Goal: Task Accomplishment & Management: Complete application form

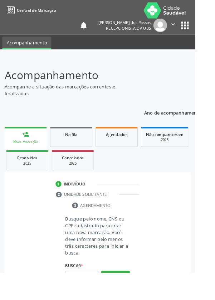
click at [93, 300] on input "text" at bounding box center [90, 305] width 37 height 12
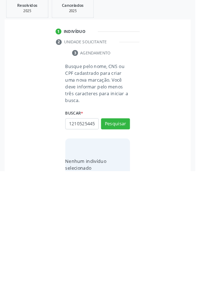
scroll to position [0, 1]
type input "12105254456"
click at [127, 252] on button "Pesquisar" at bounding box center [128, 248] width 32 height 12
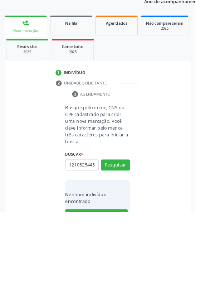
scroll to position [56, 0]
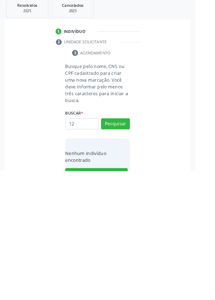
type input "1"
type input "707606267705796"
click at [121, 249] on button "Pesquisar" at bounding box center [128, 248] width 32 height 12
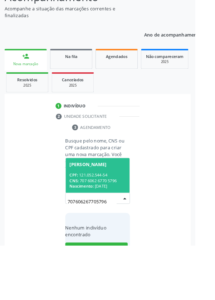
scroll to position [56, 0]
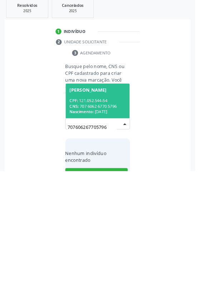
click at [107, 224] on div "CPF: 121.052.544-54" at bounding box center [108, 223] width 62 height 6
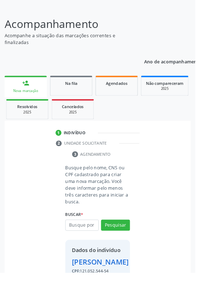
scroll to position [53, 0]
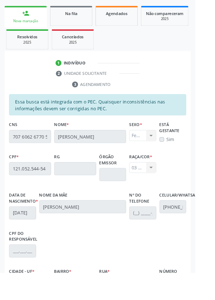
scroll to position [170, 0]
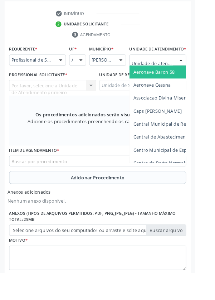
scroll to position [204, 0]
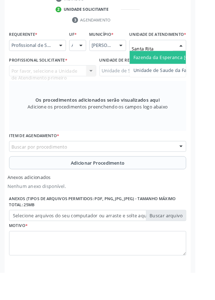
type input "Santa Rita"
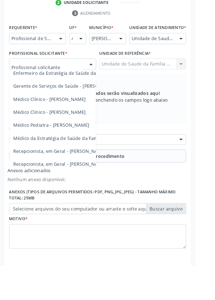
scroll to position [65, 0]
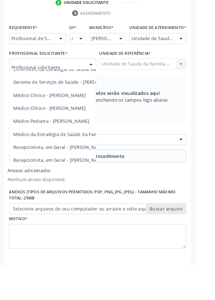
click at [76, 159] on span "Médico da Estratégia de Saúde da Família - [PERSON_NAME]" at bounding box center [88, 155] width 146 height 7
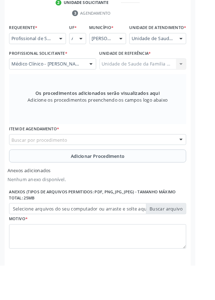
scroll to position [204, 0]
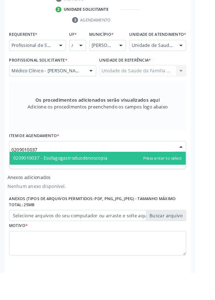
click at [110, 182] on span "0209010037 - Esofagogastroduodenoscopia" at bounding box center [107, 174] width 195 height 14
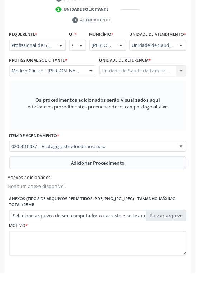
click at [49, 244] on label "Selecione arquivos do seu computador ou arraste e solte aqui" at bounding box center [107, 238] width 195 height 12
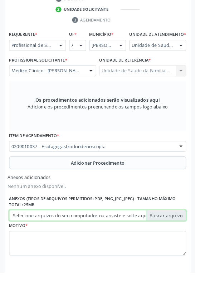
click at [49, 244] on input "Selecione arquivos do seu computador ou arraste e solte aqui" at bounding box center [107, 238] width 195 height 12
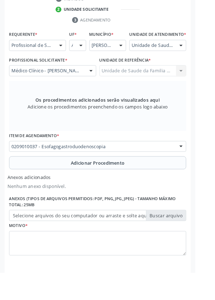
click at [13, 169] on input "text" at bounding box center [13, 165] width 0 height 14
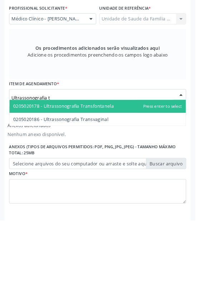
type input "Ultrassonografia tr"
click at [116, 192] on span "0205020186 - Ultrassonografia Transvaginal" at bounding box center [67, 188] width 105 height 7
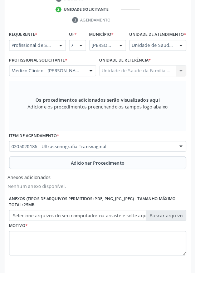
click at [60, 187] on button "Adicionar Procedimento" at bounding box center [107, 179] width 195 height 14
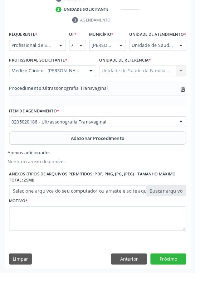
scroll to position [181, 0]
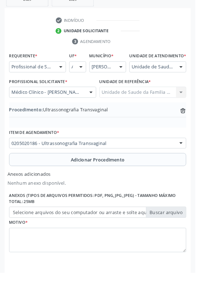
click at [47, 240] on label "Selecione arquivos do seu computador ou arraste e solte aqui" at bounding box center [107, 234] width 195 height 12
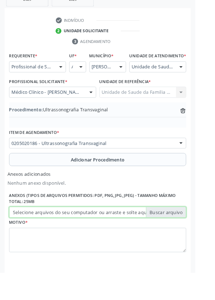
click at [47, 240] on input "Selecione arquivos do seu computador ou arraste e solte aqui" at bounding box center [107, 234] width 195 height 12
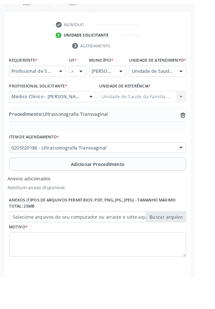
scroll to position [171, 0]
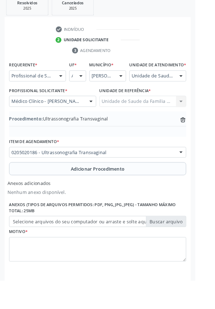
type input "C:\fakepath\17603622103497913102157596012292.jpg"
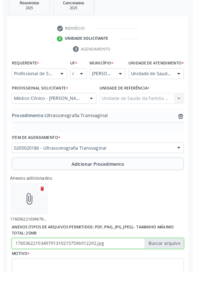
scroll to position [181, 0]
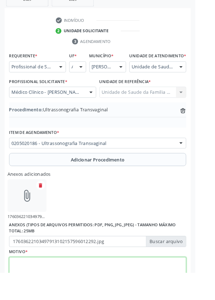
click at [51, 297] on textarea at bounding box center [107, 297] width 195 height 27
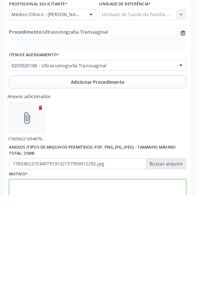
scroll to position [213, 0]
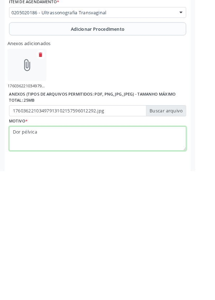
type textarea "Dor pélvica"
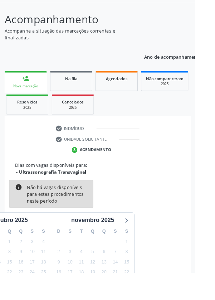
scroll to position [60, 0]
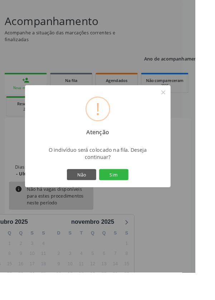
click at [138, 199] on button "Sim" at bounding box center [125, 192] width 32 height 12
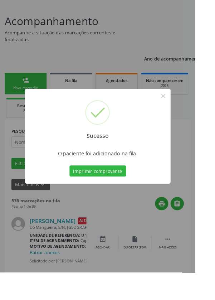
scroll to position [0, 0]
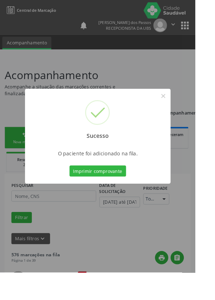
click at [113, 195] on button "Imprimir comprovante" at bounding box center [108, 188] width 62 height 12
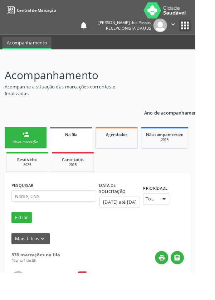
click at [210, 25] on button "apps" at bounding box center [204, 28] width 13 height 13
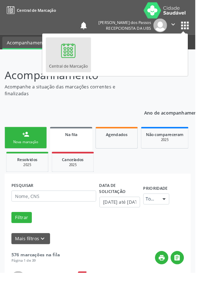
click at [190, 103] on header "Acompanhamento Acompanhe a situação das marcações correntes e finalizadas Relat…" at bounding box center [107, 90] width 205 height 33
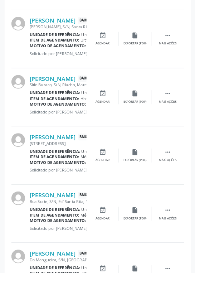
scroll to position [483, 0]
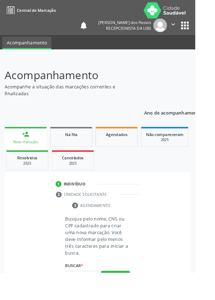
click at [84, 300] on input "text" at bounding box center [90, 305] width 37 height 12
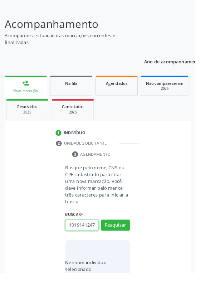
scroll to position [56, 0]
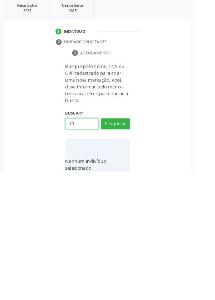
type input "1"
type input "706304707618775"
click at [130, 247] on button "Pesquisar" at bounding box center [128, 248] width 32 height 12
type input "706304707618775"
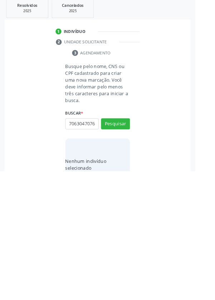
scroll to position [56, 0]
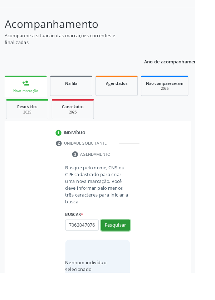
click at [128, 253] on button "Pesquisar" at bounding box center [128, 248] width 32 height 12
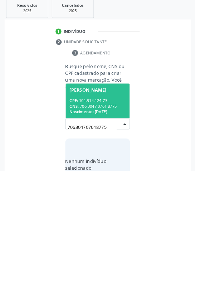
click at [101, 224] on div "CPF: 101.914.124-73" at bounding box center [108, 223] width 62 height 6
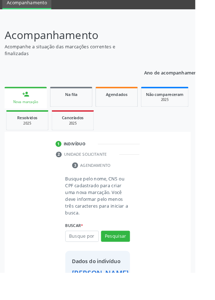
scroll to position [41, 0]
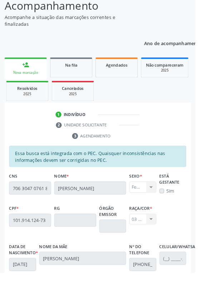
scroll to position [170, 0]
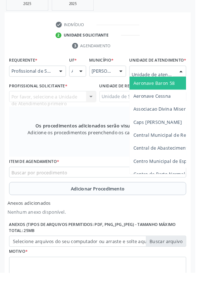
scroll to position [204, 0]
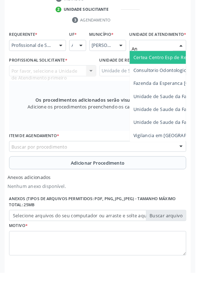
type input "A"
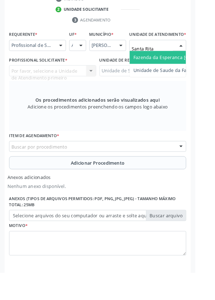
type input "Santa Rita"
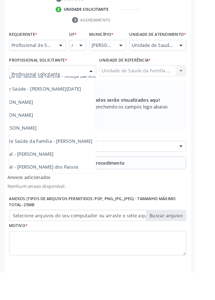
scroll to position [65, 57]
click at [81, 159] on span "Médico da Estratégia de Saúde da Família - [PERSON_NAME]" at bounding box center [30, 155] width 146 height 7
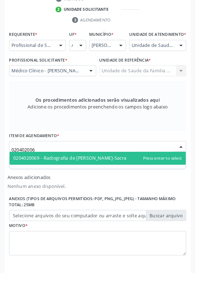
type input "0204020069"
click at [131, 178] on span "0204020069 - Radiografia de [PERSON_NAME]-Sacra" at bounding box center [77, 174] width 125 height 7
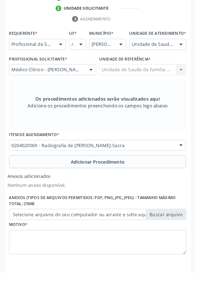
scroll to position [208, 0]
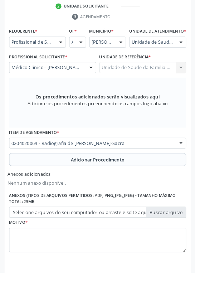
click at [42, 183] on button "Adicionar Procedimento" at bounding box center [107, 176] width 195 height 14
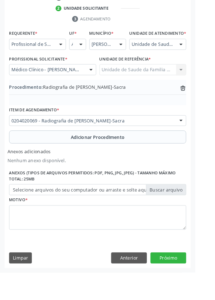
scroll to position [181, 0]
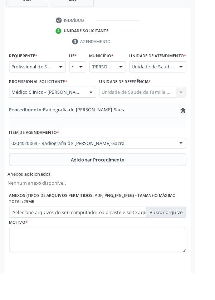
click at [52, 240] on label "Selecione arquivos do seu computador ou arraste e solte aqui" at bounding box center [107, 234] width 195 height 12
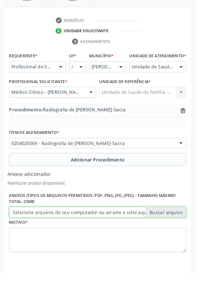
click at [52, 240] on input "Selecione arquivos do seu computador ou arraste e solte aqui" at bounding box center [107, 234] width 195 height 12
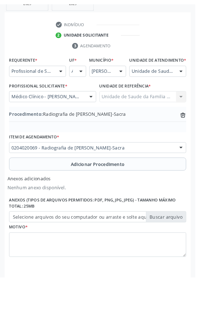
scroll to position [171, 0]
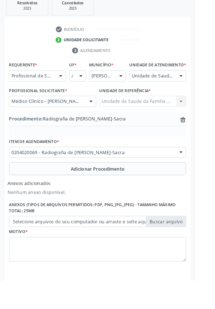
type input "C:\fakepath\1760363046329590595626173679371.jpg"
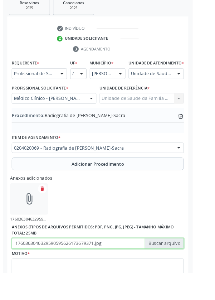
scroll to position [181, 0]
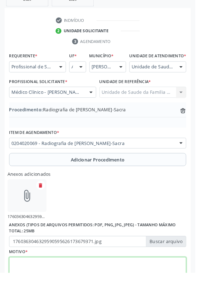
click at [49, 300] on textarea at bounding box center [107, 297] width 195 height 27
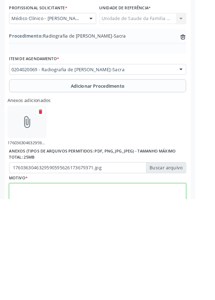
scroll to position [213, 0]
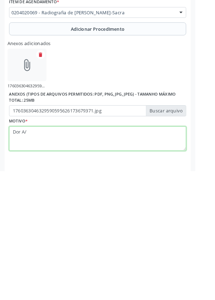
type textarea "Dor A/E"
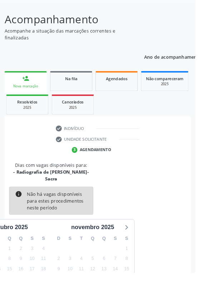
scroll to position [60, 0]
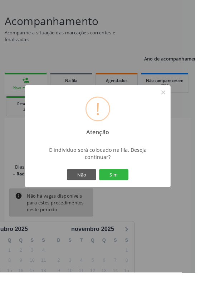
click at [134, 199] on button "Sim" at bounding box center [125, 192] width 32 height 12
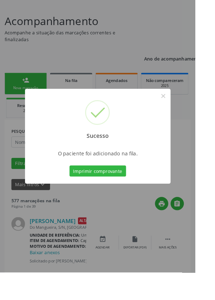
scroll to position [0, 0]
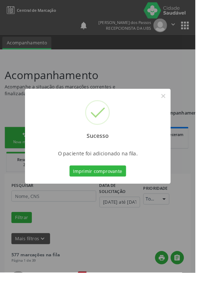
click at [115, 195] on button "Imprimir comprovante" at bounding box center [108, 188] width 62 height 12
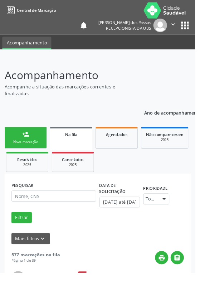
click at [23, 155] on div "Nova marcação" at bounding box center [28, 156] width 36 height 5
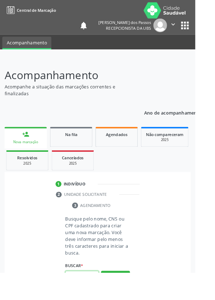
click at [88, 300] on input "text" at bounding box center [90, 305] width 37 height 12
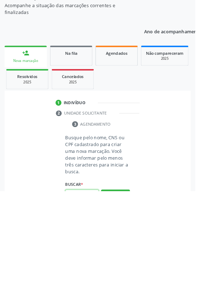
scroll to position [56, 0]
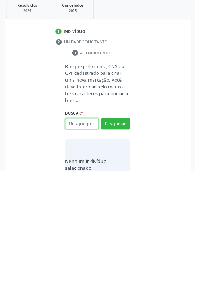
click at [82, 249] on input "text" at bounding box center [90, 248] width 37 height 12
type input "706304707618775"
click at [124, 245] on button "Pesquisar" at bounding box center [128, 248] width 32 height 12
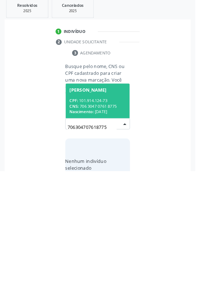
scroll to position [56, 0]
click at [100, 226] on div "CNS: 706 3047 0761 8775" at bounding box center [108, 229] width 62 height 6
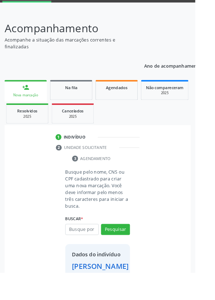
scroll to position [41, 0]
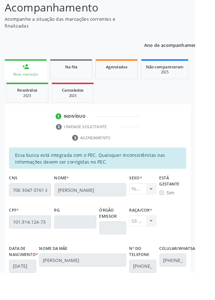
scroll to position [170, 0]
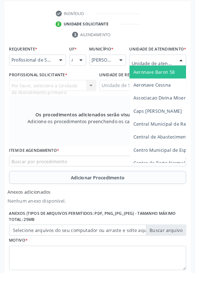
scroll to position [204, 0]
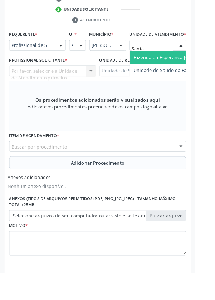
click at [165, 67] on span "Fazenda da Esperanca [GEOGRAPHIC_DATA]" at bounding box center [200, 63] width 106 height 7
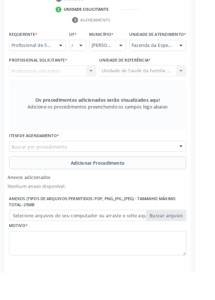
click at [58, 84] on div "Profissional solicitante Nenhum resultado encontrado para: " " Não há nenhuma o…" at bounding box center [58, 78] width 96 height 12
click at [41, 83] on div "Profissional solicitante Nenhum resultado encontrado para: " " Não há nenhuma o…" at bounding box center [58, 78] width 96 height 12
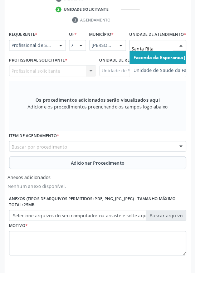
type input "Santa Rita"
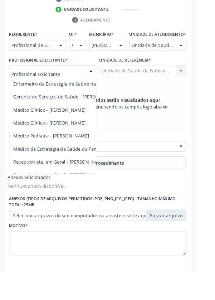
scroll to position [65, 0]
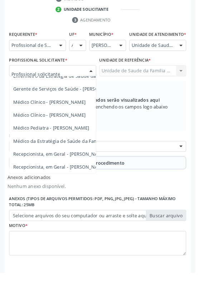
click at [56, 159] on span "Médico da Estratégia de Saúde da Família - [PERSON_NAME]" at bounding box center [88, 155] width 146 height 7
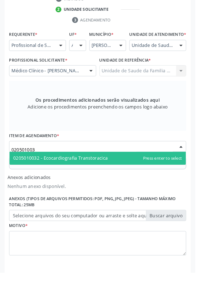
type input "0205010032"
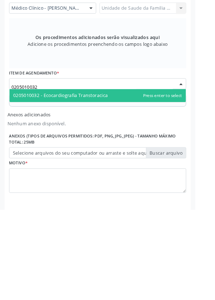
scroll to position [204, 0]
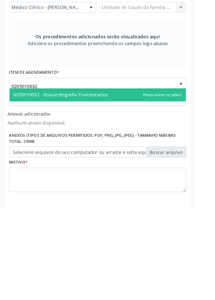
click at [113, 182] on span "0205010032 - Ecocardiografia Transtoracica" at bounding box center [107, 174] width 195 height 14
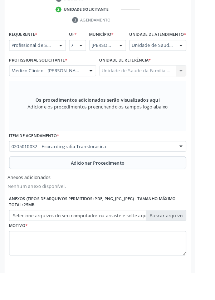
click at [35, 244] on label "Selecione arquivos do seu computador ou arraste e solte aqui" at bounding box center [107, 238] width 195 height 12
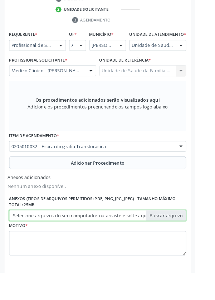
click at [35, 244] on input "Selecione arquivos do seu computador ou arraste e solte aqui" at bounding box center [107, 238] width 195 height 12
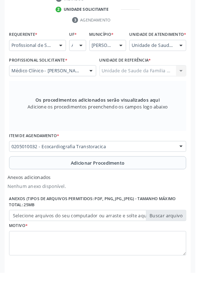
click at [41, 183] on button "Adicionar Procedimento" at bounding box center [107, 179] width 195 height 14
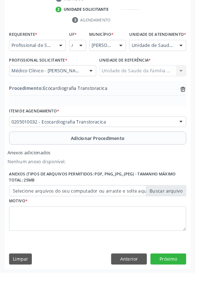
scroll to position [181, 0]
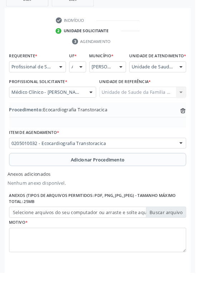
click at [34, 240] on label "Selecione arquivos do seu computador ou arraste e solte aqui" at bounding box center [107, 234] width 195 height 12
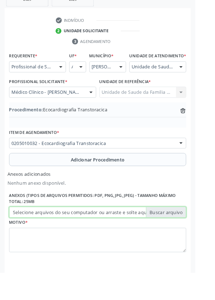
click at [34, 240] on input "Selecione arquivos do seu computador ou arraste e solte aqui" at bounding box center [107, 234] width 195 height 12
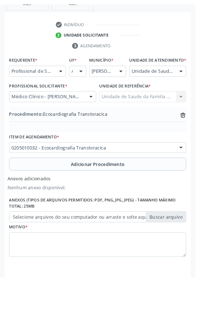
scroll to position [171, 0]
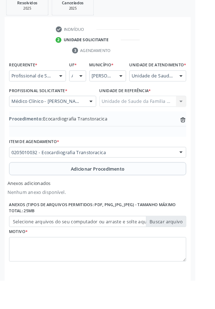
type input "C:\fakepath\1760363666133838851259425079799.jpg"
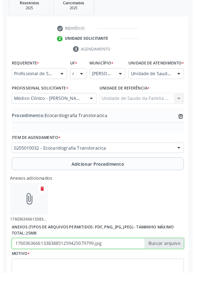
scroll to position [181, 0]
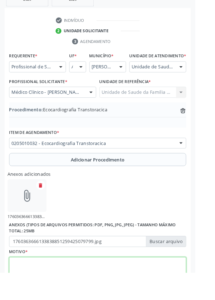
click at [51, 298] on textarea at bounding box center [107, 297] width 195 height 27
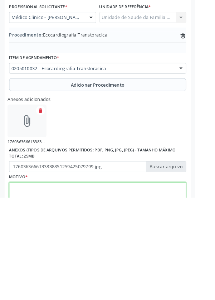
scroll to position [213, 0]
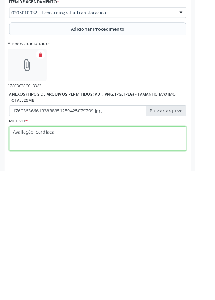
type textarea "Avaliação cardíaca"
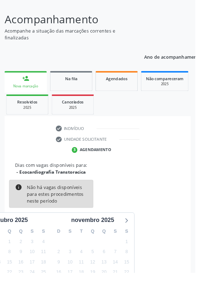
scroll to position [60, 0]
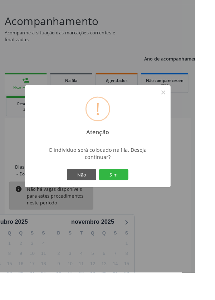
click at [133, 199] on button "Sim" at bounding box center [125, 192] width 32 height 12
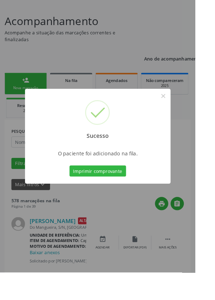
scroll to position [0, 0]
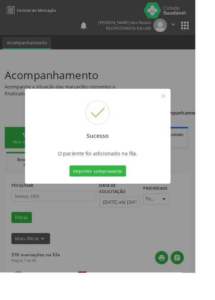
click at [112, 195] on button "Imprimir comprovante" at bounding box center [108, 188] width 62 height 12
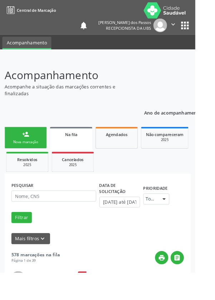
click at [23, 155] on div "Nova marcação" at bounding box center [28, 156] width 36 height 5
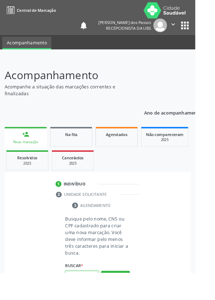
click at [94, 300] on input "text" at bounding box center [90, 305] width 37 height 12
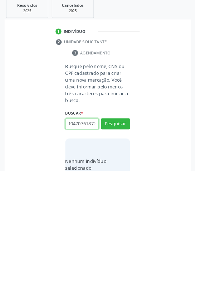
scroll to position [0, 13]
type input "706304707618775"
click at [122, 247] on button "Pesquisar" at bounding box center [128, 248] width 32 height 12
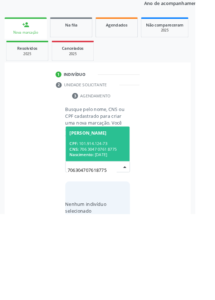
scroll to position [56, 0]
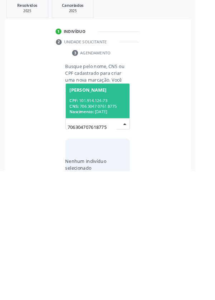
click at [93, 222] on div "CPF: 101.914.124-73" at bounding box center [108, 223] width 62 height 6
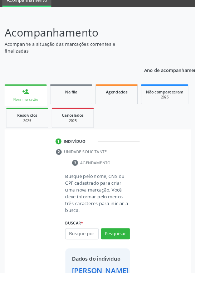
scroll to position [41, 0]
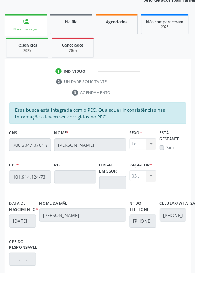
scroll to position [170, 0]
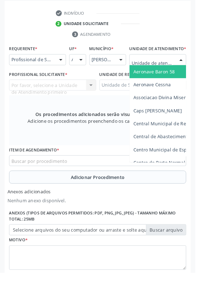
scroll to position [204, 0]
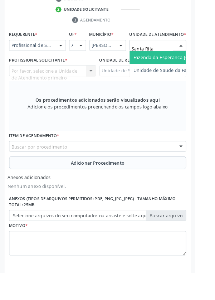
type input "Santa Rita"
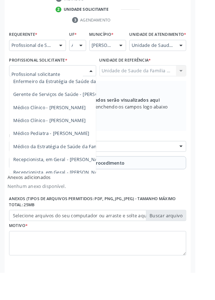
scroll to position [65, 0]
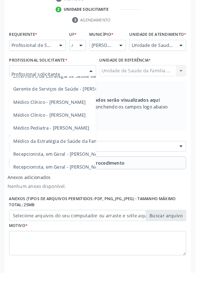
click at [85, 159] on span "Médico da Estratégia de Saúde da Família - [PERSON_NAME]" at bounding box center [88, 155] width 146 height 7
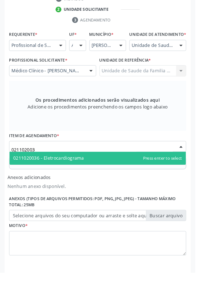
type input "0211020036"
click at [106, 179] on span "0211020036 - Eletrocardiograma" at bounding box center [107, 174] width 195 height 14
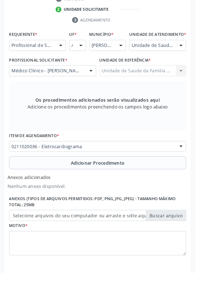
click at [58, 187] on button "Adicionar Procedimento" at bounding box center [107, 179] width 195 height 14
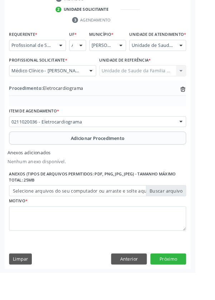
scroll to position [181, 0]
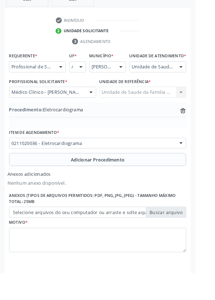
click at [34, 240] on label "Selecione arquivos do seu computador ou arraste e solte aqui" at bounding box center [107, 234] width 195 height 12
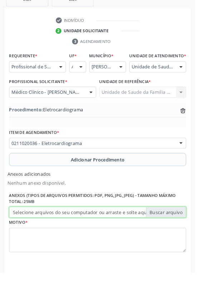
click at [34, 240] on input "Selecione arquivos do seu computador ou arraste e solte aqui" at bounding box center [107, 234] width 195 height 12
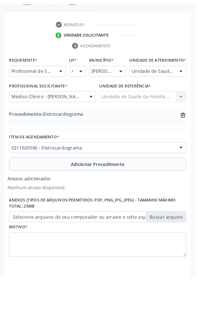
scroll to position [171, 0]
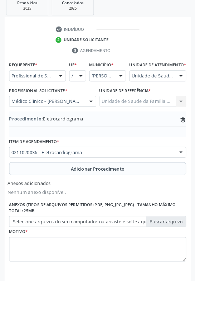
type input "C:\fakepath\17603639739523527837321066729913.jpg"
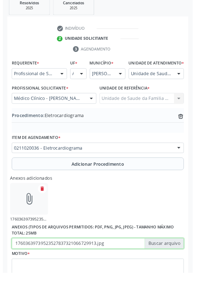
scroll to position [181, 0]
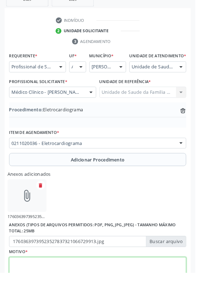
click at [36, 300] on textarea at bounding box center [107, 297] width 195 height 27
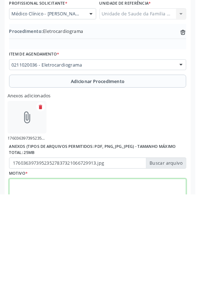
scroll to position [213, 0]
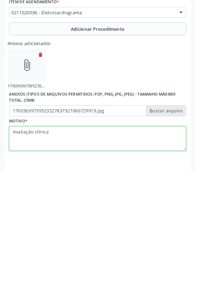
type textarea "Avaliação clínica"
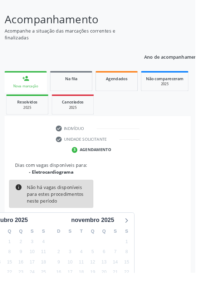
scroll to position [60, 0]
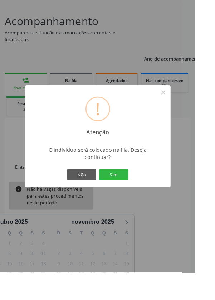
click at [137, 199] on button "Sim" at bounding box center [125, 192] width 32 height 12
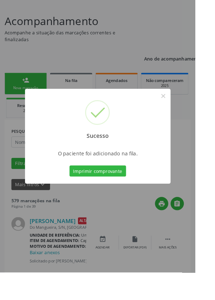
scroll to position [0, 0]
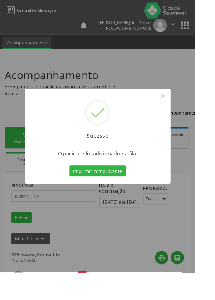
click at [108, 195] on button "Imprimir comprovante" at bounding box center [108, 188] width 62 height 12
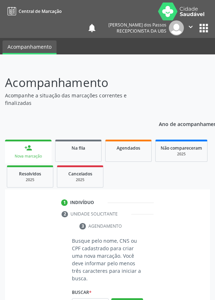
click at [87, 300] on input "text" at bounding box center [90, 305] width 37 height 12
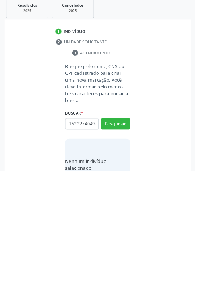
scroll to position [0, 1]
type input "15222740498"
click at [128, 247] on button "Pesquisar" at bounding box center [128, 248] width 32 height 12
type input "15222740498"
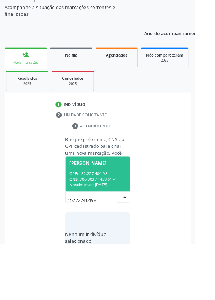
scroll to position [56, 0]
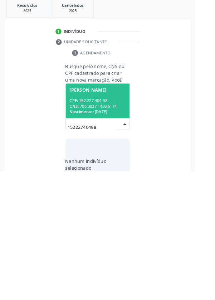
click at [93, 224] on div "CPF: 152.227.404-98" at bounding box center [108, 223] width 62 height 6
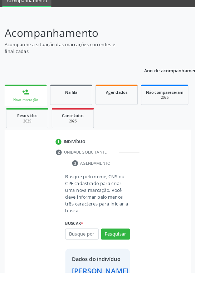
scroll to position [29, 0]
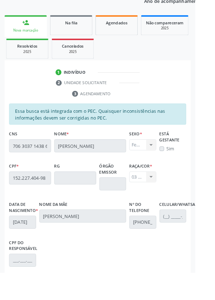
scroll to position [170, 0]
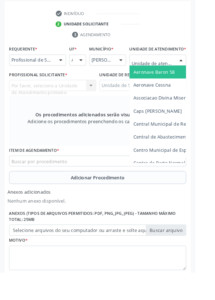
scroll to position [204, 0]
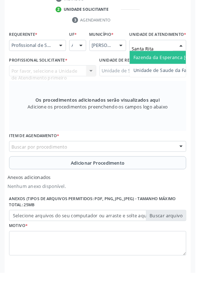
type input "Santa Rita"
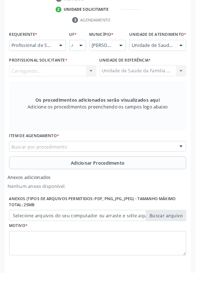
click at [62, 84] on div "Carregando..." at bounding box center [58, 78] width 96 height 12
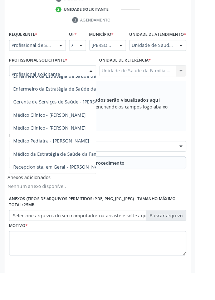
scroll to position [65, 0]
click at [85, 159] on span "Médico da Estratégia de Saúde da Família - [PERSON_NAME]" at bounding box center [88, 155] width 146 height 7
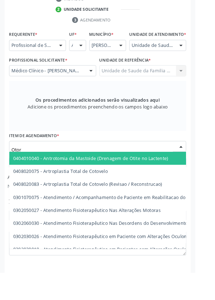
type input "Otorr"
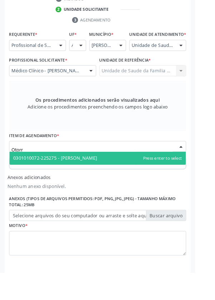
click at [145, 181] on span "0301010072-225275 - [PERSON_NAME]" at bounding box center [107, 174] width 195 height 14
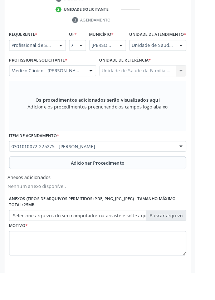
click at [49, 185] on button "Adicionar Procedimento" at bounding box center [107, 179] width 195 height 14
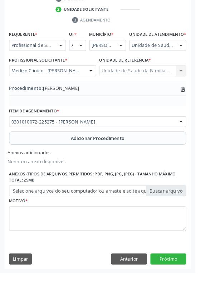
scroll to position [181, 0]
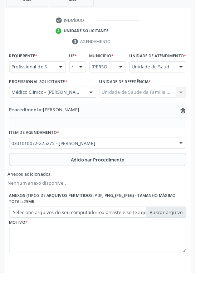
click at [47, 240] on label "Selecione arquivos do seu computador ou arraste e solte aqui" at bounding box center [107, 234] width 195 height 12
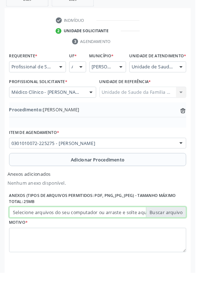
click at [47, 240] on input "Selecione arquivos do seu computador ou arraste e solte aqui" at bounding box center [107, 234] width 195 height 12
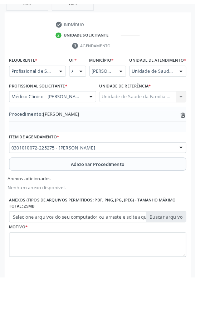
scroll to position [171, 0]
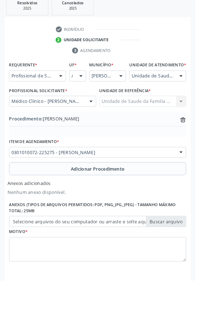
type input "C:\fakepath\17603645217657753138614289103848.jpg"
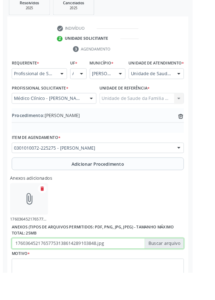
scroll to position [181, 0]
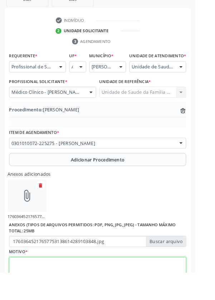
click at [48, 300] on textarea at bounding box center [107, 297] width 195 height 27
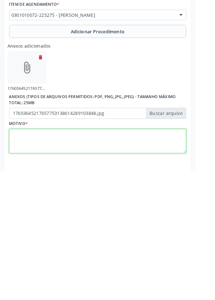
scroll to position [213, 0]
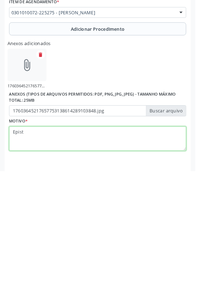
type textarea "Episte"
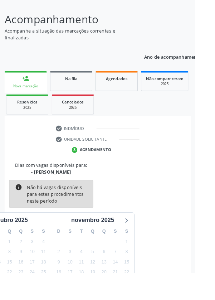
scroll to position [60, 0]
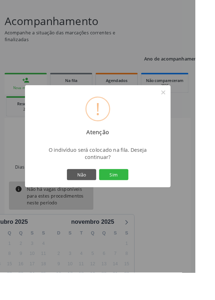
click at [137, 199] on button "Sim" at bounding box center [125, 192] width 32 height 12
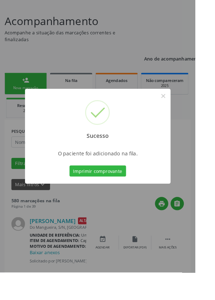
scroll to position [0, 0]
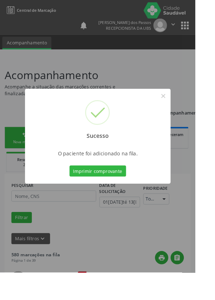
click at [114, 195] on button "Imprimir comprovante" at bounding box center [108, 188] width 62 height 12
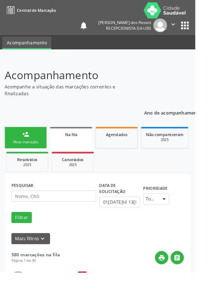
click at [26, 150] on div "person_add" at bounding box center [28, 148] width 8 height 8
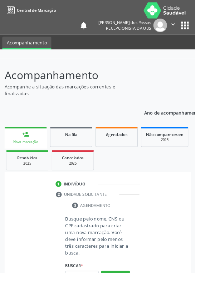
scroll to position [18, 0]
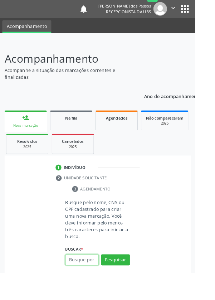
click at [85, 287] on input "text" at bounding box center [90, 286] width 37 height 12
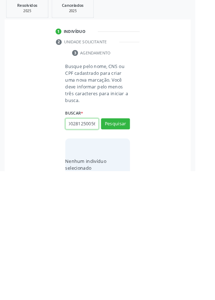
scroll to position [0, 13]
type input "704002812500562"
click at [129, 245] on button "Pesquisar" at bounding box center [128, 248] width 32 height 12
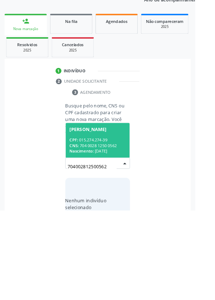
scroll to position [56, 0]
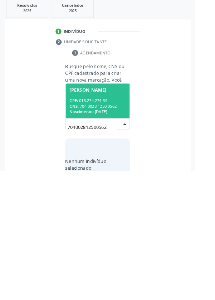
click at [105, 223] on div "CPF: 015.274.274-39" at bounding box center [108, 223] width 62 height 6
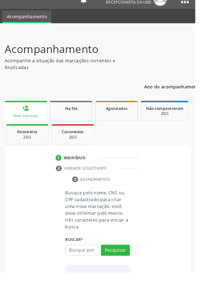
scroll to position [29, 0]
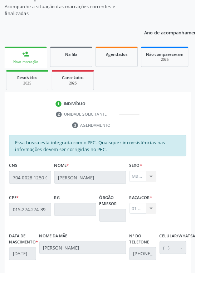
scroll to position [170, 0]
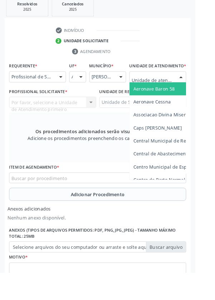
scroll to position [204, 0]
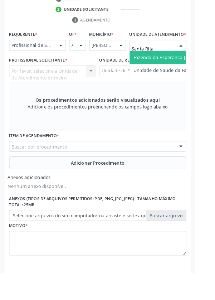
type input "Santa Rita"
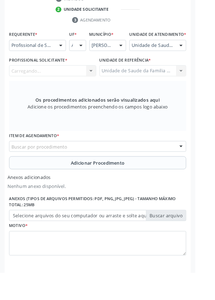
click at [53, 84] on div "Carregando..." at bounding box center [58, 78] width 96 height 12
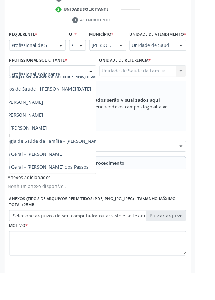
scroll to position [65, 47]
click at [87, 159] on span "Médico da Estratégia de Saúde da Família - [PERSON_NAME]" at bounding box center [40, 155] width 146 height 7
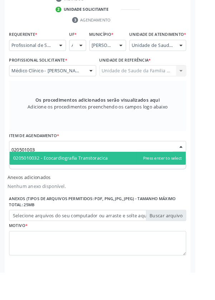
type input "0205010032"
click at [113, 178] on span "0205010032 - Ecocardiografia Transtoracica" at bounding box center [67, 174] width 104 height 7
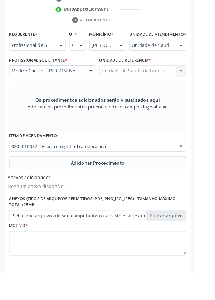
click at [48, 186] on button "Adicionar Procedimento" at bounding box center [107, 179] width 195 height 14
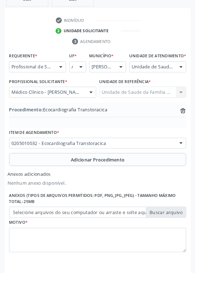
click at [27, 240] on label "Selecione arquivos do seu computador ou arraste e solte aqui" at bounding box center [107, 234] width 195 height 12
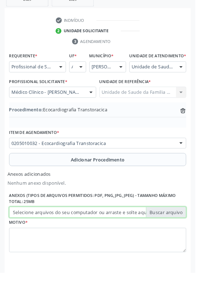
click at [27, 240] on input "Selecione arquivos do seu computador ou arraste e solte aqui" at bounding box center [107, 234] width 195 height 12
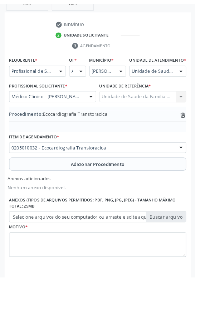
scroll to position [171, 0]
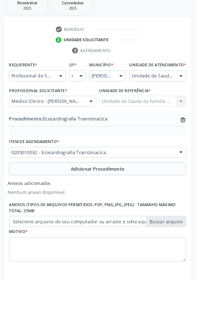
type input "C:\fakepath\17603648437524988239825749297778.jpg"
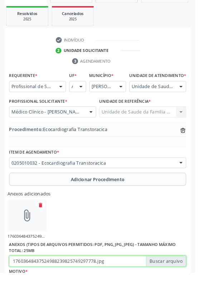
scroll to position [175, 0]
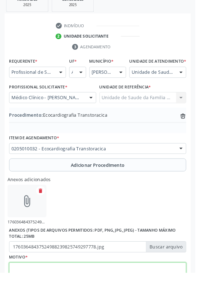
click at [53, 300] on textarea at bounding box center [107, 302] width 195 height 27
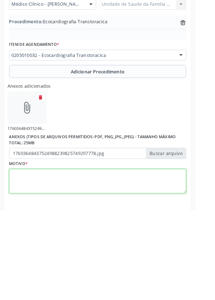
scroll to position [213, 0]
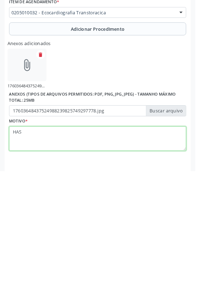
type textarea "HAS"
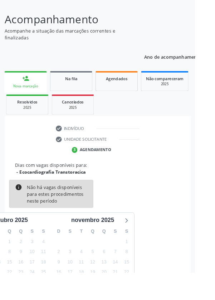
scroll to position [60, 0]
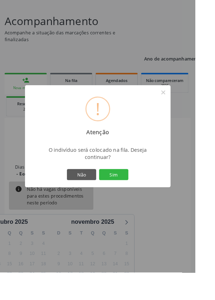
click at [133, 199] on button "Sim" at bounding box center [125, 192] width 32 height 12
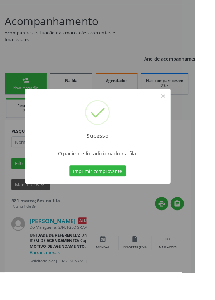
scroll to position [0, 0]
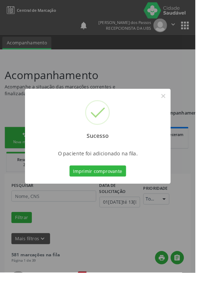
click at [108, 195] on button "Imprimir comprovante" at bounding box center [108, 188] width 62 height 12
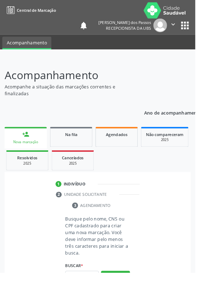
click at [23, 155] on div "Nova marcação" at bounding box center [28, 156] width 37 height 5
click at [21, 157] on div "Nova marcação" at bounding box center [28, 156] width 37 height 5
click at [87, 300] on input "text" at bounding box center [90, 305] width 37 height 12
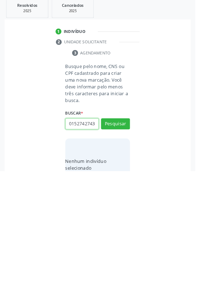
scroll to position [0, 1]
type input "01527427439"
click at [130, 246] on button "Pesquisar" at bounding box center [128, 248] width 32 height 12
type input "01527427439"
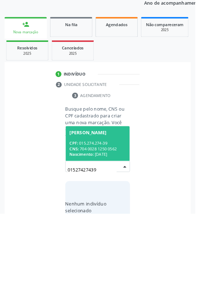
scroll to position [56, 0]
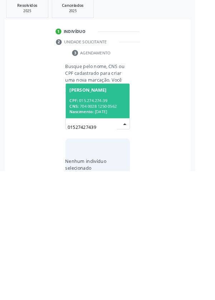
click at [94, 221] on div "CPF: 015.274.274-39" at bounding box center [108, 223] width 62 height 6
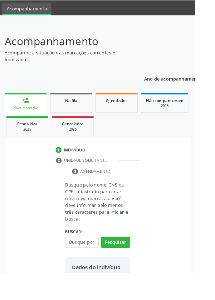
scroll to position [29, 0]
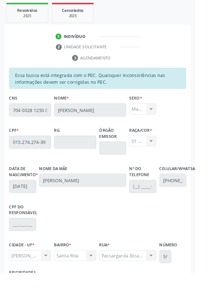
scroll to position [170, 0]
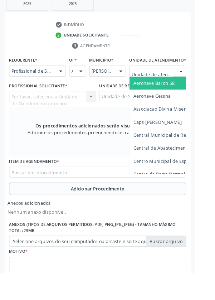
scroll to position [204, 0]
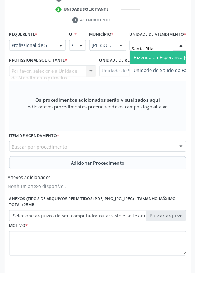
type input "Santa Rita"
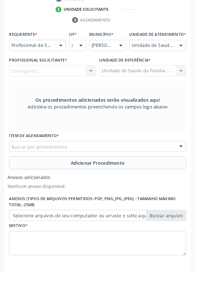
click at [65, 84] on div "Carregando... Nenhum resultado encontrado para: " " Não há nenhuma opção para s…" at bounding box center [58, 78] width 96 height 12
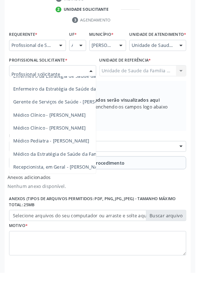
scroll to position [65, 0]
click at [81, 159] on span "Médico da Estratégia de Saúde da Família - [PERSON_NAME]" at bounding box center [88, 155] width 146 height 7
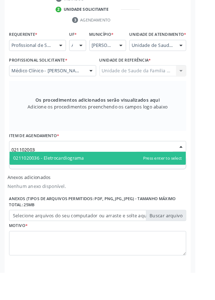
type input "0211020036"
click at [103, 180] on span "0211020036 - Eletrocardiograma" at bounding box center [107, 174] width 195 height 14
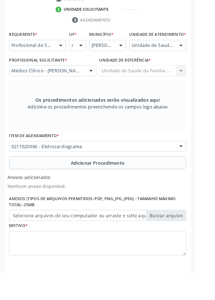
scroll to position [208, 0]
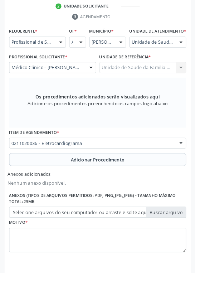
click at [62, 183] on button "Adicionar Procedimento" at bounding box center [107, 176] width 195 height 14
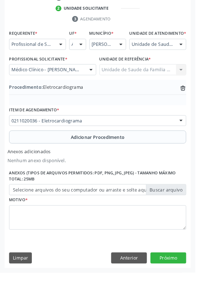
scroll to position [181, 0]
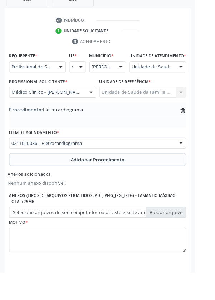
click at [42, 240] on label "Selecione arquivos do seu computador ou arraste e solte aqui" at bounding box center [107, 234] width 195 height 12
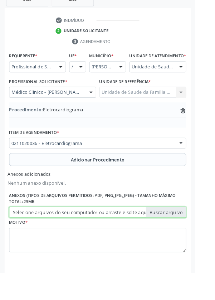
click at [42, 240] on input "Selecione arquivos do seu computador ou arraste e solte aqui" at bounding box center [107, 234] width 195 height 12
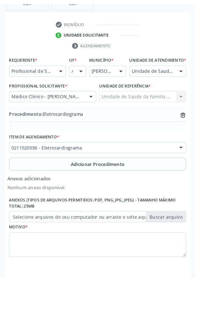
scroll to position [171, 0]
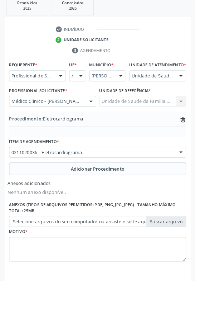
type input "C:\fakepath\17603652972856709476661833080015.jpg"
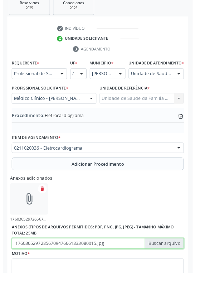
scroll to position [181, 0]
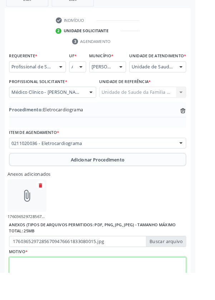
click at [32, 300] on textarea at bounding box center [107, 297] width 195 height 27
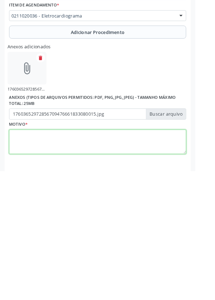
scroll to position [213, 0]
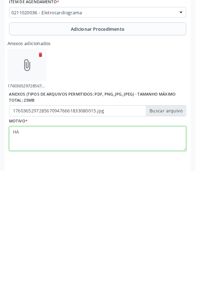
type textarea "HAS"
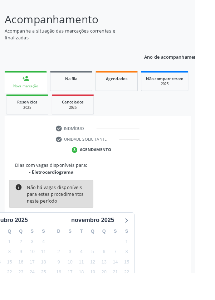
scroll to position [60, 0]
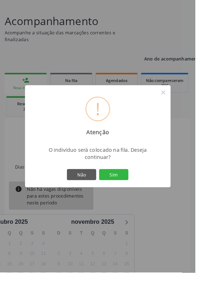
click at [136, 199] on button "Sim" at bounding box center [125, 192] width 32 height 12
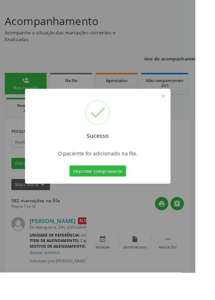
scroll to position [0, 0]
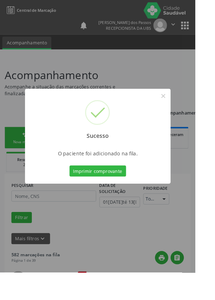
click at [109, 195] on button "Imprimir comprovante" at bounding box center [108, 188] width 62 height 12
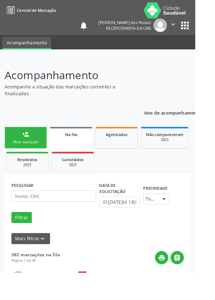
click at [22, 152] on link "person_add Nova marcação" at bounding box center [28, 152] width 47 height 24
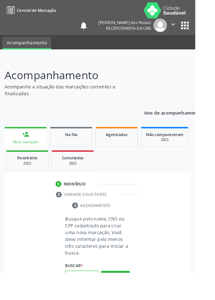
click at [83, 300] on input "text" at bounding box center [90, 305] width 37 height 12
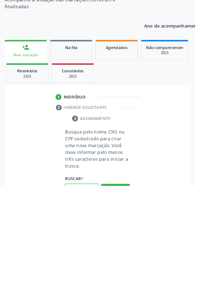
scroll to position [56, 0]
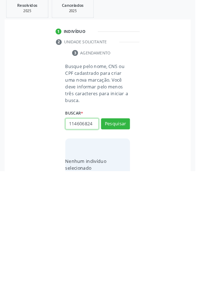
type input "114606824"
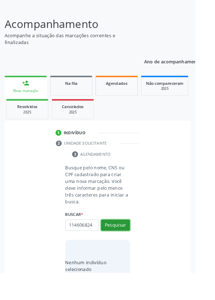
click at [127, 248] on button "Pesquisar" at bounding box center [128, 248] width 32 height 12
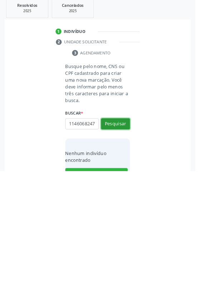
click at [125, 247] on button "Pesquisar" at bounding box center [128, 248] width 32 height 12
click at [130, 250] on button "Pesquisar" at bounding box center [128, 248] width 32 height 12
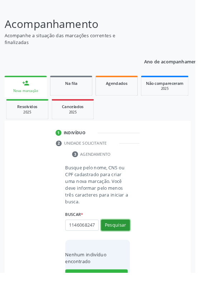
click at [128, 249] on button "Pesquisar" at bounding box center [128, 248] width 32 height 12
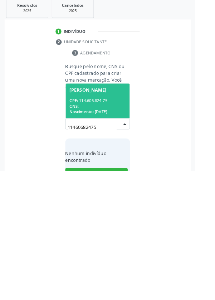
click at [94, 222] on div "CPF: 114.606.824-75" at bounding box center [108, 223] width 62 height 6
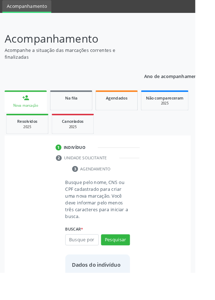
scroll to position [41, 0]
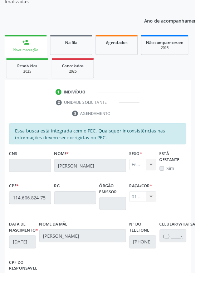
scroll to position [170, 0]
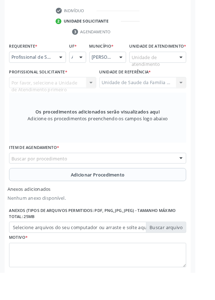
scroll to position [195, 0]
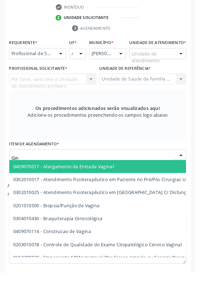
click at [127, 191] on span "0409070017 - Alargamento da Entrada Vaginal" at bounding box center [213, 183] width 406 height 14
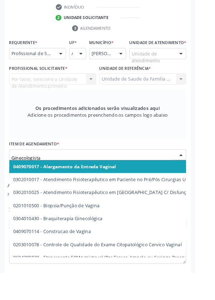
type input "Ginecologista"
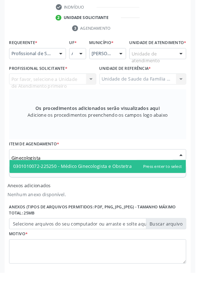
click at [134, 187] on span "0301010072-225250 - Médico Ginecologista e Obstetra" at bounding box center [80, 183] width 131 height 7
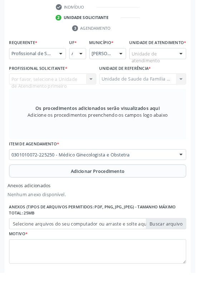
click at [60, 195] on button "Adicionar Procedimento" at bounding box center [107, 188] width 195 height 14
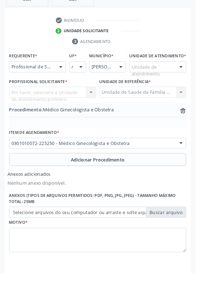
click at [54, 240] on label "Selecione arquivos do seu computador ou arraste e solte aqui" at bounding box center [107, 234] width 195 height 12
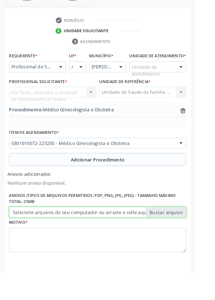
click at [54, 240] on input "Selecione arquivos do seu computador ou arraste e solte aqui" at bounding box center [107, 234] width 195 height 12
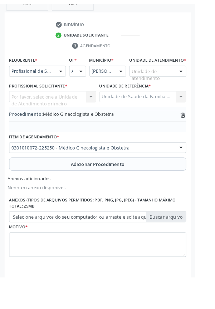
scroll to position [171, 0]
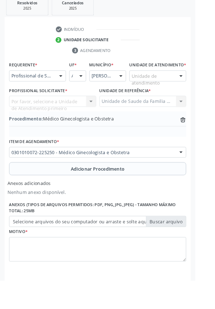
type input "C:\fakepath\17603657749528006057983072824155.jpg"
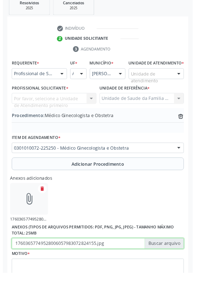
scroll to position [181, 0]
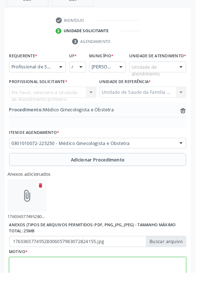
click at [35, 300] on textarea at bounding box center [107, 297] width 195 height 27
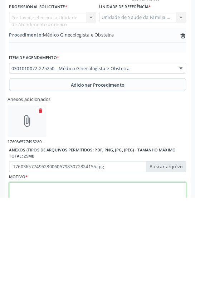
scroll to position [213, 0]
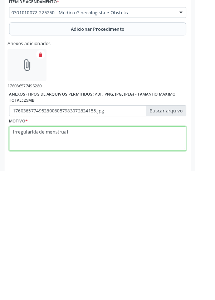
type textarea "Irregularidade menstrual"
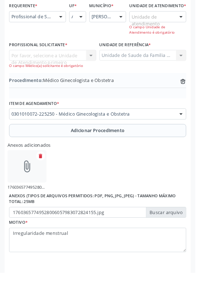
scroll to position [234, 0]
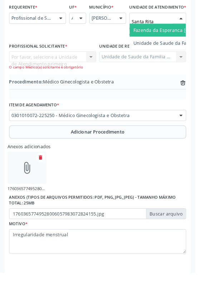
type input "Santa Rita"
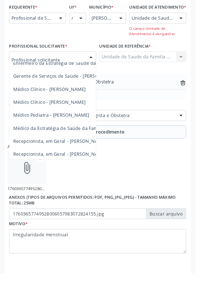
scroll to position [65, 0]
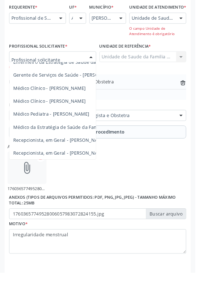
click at [76, 143] on span "Médico da Estratégia de Saúde da Família - [PERSON_NAME]" at bounding box center [88, 140] width 146 height 7
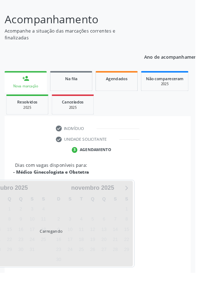
scroll to position [97, 0]
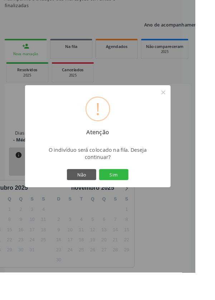
click at [137, 199] on button "Sim" at bounding box center [125, 192] width 32 height 12
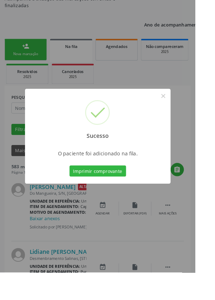
scroll to position [0, 0]
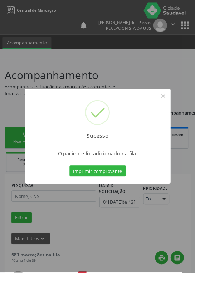
click at [115, 195] on button "Imprimir comprovante" at bounding box center [108, 188] width 62 height 12
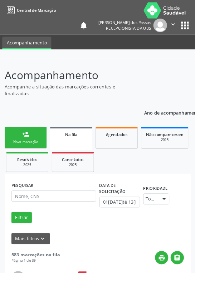
click at [26, 158] on div "Nova marcação" at bounding box center [28, 156] width 36 height 5
click at [28, 151] on div "person_add" at bounding box center [28, 148] width 8 height 8
click at [21, 154] on div "Nova marcação" at bounding box center [28, 156] width 36 height 5
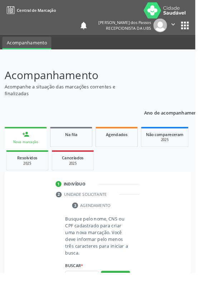
click at [23, 156] on div "Nova marcação" at bounding box center [28, 156] width 37 height 5
click at [82, 300] on input "text" at bounding box center [90, 305] width 37 height 12
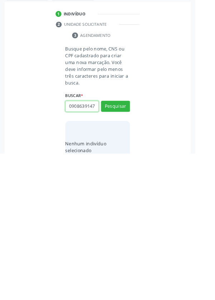
scroll to position [0, 1]
type input "09086391478"
click at [128, 248] on button "Pesquisar" at bounding box center [128, 248] width 32 height 12
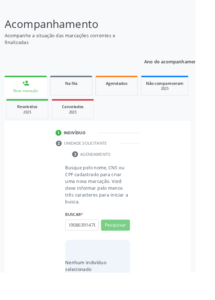
scroll to position [0, 0]
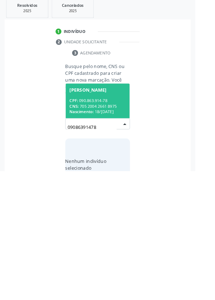
click at [95, 223] on div "CPF: 090.863.914-78" at bounding box center [108, 223] width 62 height 6
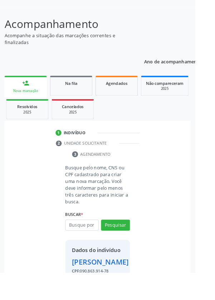
scroll to position [53, 0]
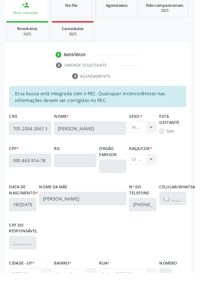
scroll to position [170, 0]
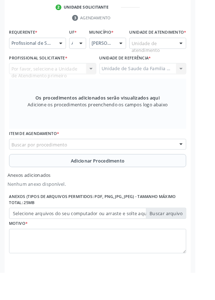
scroll to position [208, 0]
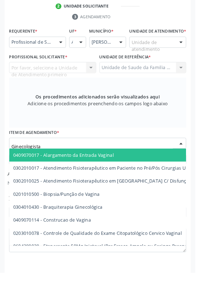
type input "Ginecologista"
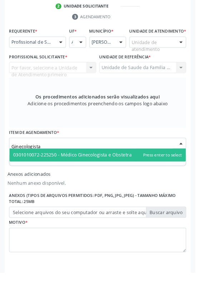
click at [138, 174] on span "0301010072-225250 - Médico Ginecologista e Obstetra" at bounding box center [80, 170] width 131 height 7
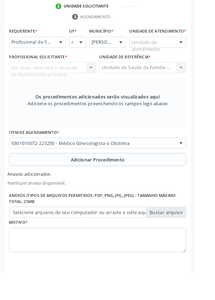
click at [130, 175] on button "Adicionar Procedimento" at bounding box center [107, 176] width 195 height 14
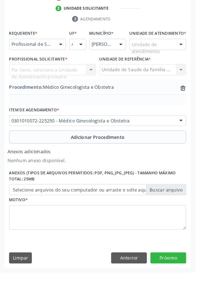
scroll to position [181, 0]
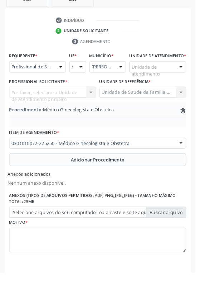
click at [54, 240] on label "Selecione arquivos do seu computador ou arraste e solte aqui" at bounding box center [107, 234] width 195 height 12
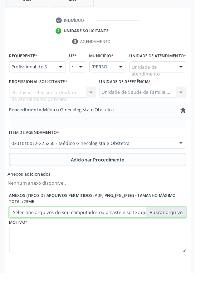
click at [54, 240] on input "Selecione arquivos do seu computador ou arraste e solte aqui" at bounding box center [107, 234] width 195 height 12
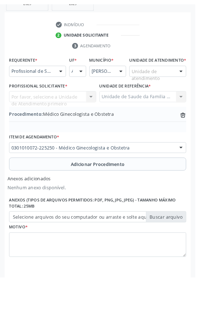
scroll to position [171, 0]
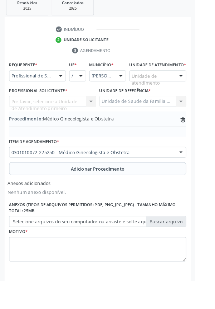
type input "C:\fakepath\17603670264007729463022743320131.jpg"
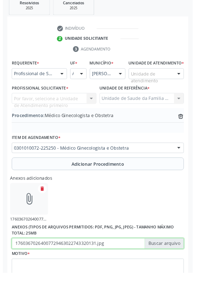
scroll to position [181, 0]
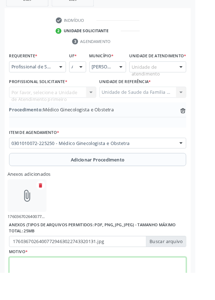
click at [43, 300] on textarea at bounding box center [107, 297] width 195 height 27
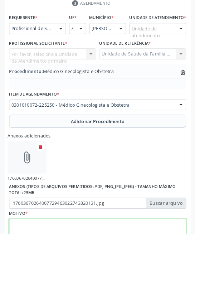
scroll to position [213, 0]
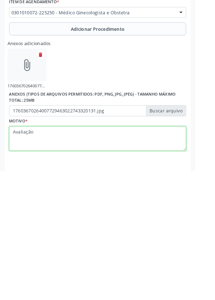
type textarea "Avaliação"
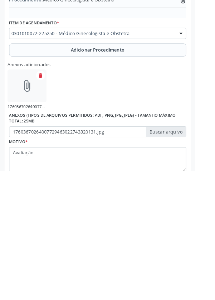
scroll to position [236, 0]
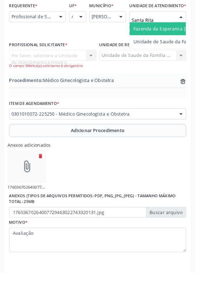
type input "Santa Rita"
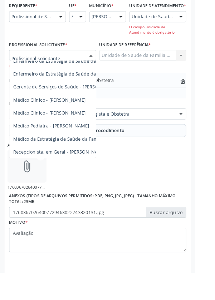
scroll to position [65, 0]
click at [76, 142] on span "Médico da Estratégia de Saúde da Família - [PERSON_NAME]" at bounding box center [88, 138] width 146 height 7
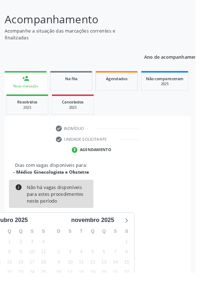
scroll to position [97, 0]
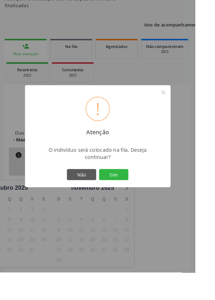
click at [134, 199] on button "Sim" at bounding box center [125, 192] width 32 height 12
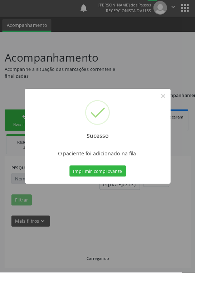
scroll to position [0, 0]
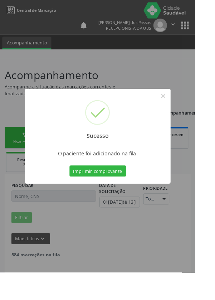
click at [112, 195] on button "Imprimir comprovante" at bounding box center [108, 188] width 62 height 12
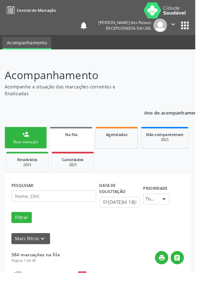
click at [31, 151] on div "person_add" at bounding box center [28, 148] width 8 height 8
click at [19, 154] on div "Nova marcação" at bounding box center [28, 156] width 36 height 5
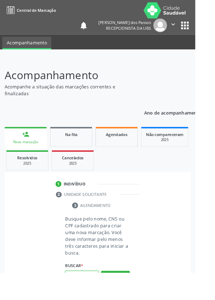
click at [85, 300] on input "text" at bounding box center [90, 305] width 37 height 12
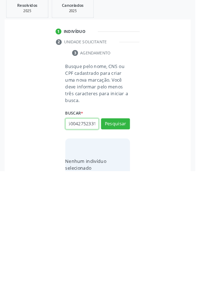
scroll to position [0, 13]
type input "705600427523311"
click at [129, 251] on button "Pesquisar" at bounding box center [128, 248] width 32 height 12
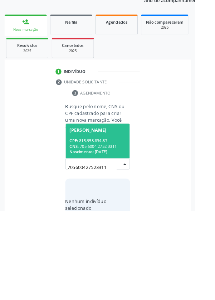
scroll to position [56, 0]
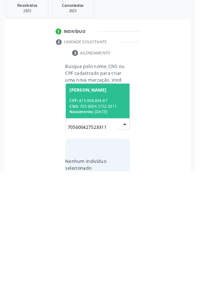
click at [101, 223] on div "CPF: 815.958.834-87" at bounding box center [108, 223] width 62 height 6
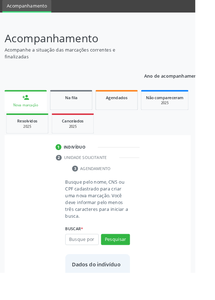
scroll to position [41, 0]
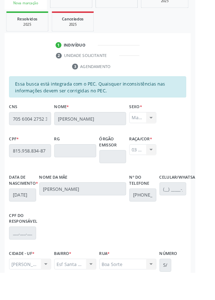
scroll to position [170, 0]
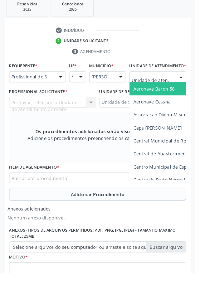
scroll to position [204, 0]
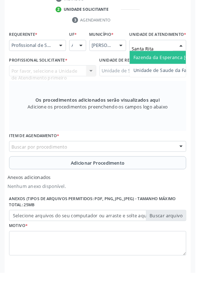
type input "Santa Rita"
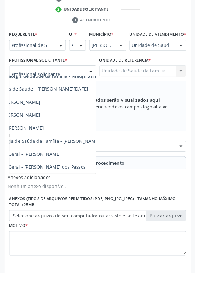
scroll to position [65, 50]
click at [90, 159] on span "Médico da Estratégia de Saúde da Família - [PERSON_NAME]" at bounding box center [38, 155] width 146 height 7
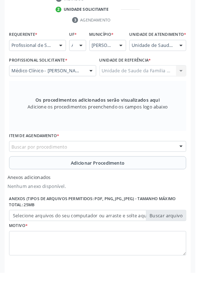
click at [79, 167] on div "Buscar por procedimento" at bounding box center [107, 162] width 195 height 12
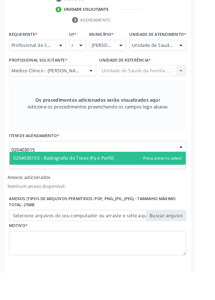
type input "0204030153"
click at [124, 182] on span "0204030153 - Radiografia de Torax (Pa e Perfil)" at bounding box center [107, 174] width 195 height 14
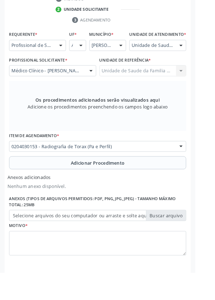
scroll to position [208, 0]
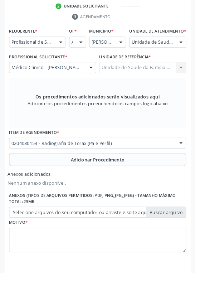
click at [31, 183] on button "Adicionar Procedimento" at bounding box center [107, 176] width 195 height 14
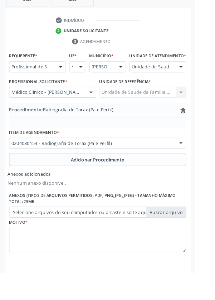
click at [26, 240] on label "Selecione arquivos do seu computador ou arraste e solte aqui" at bounding box center [107, 234] width 195 height 12
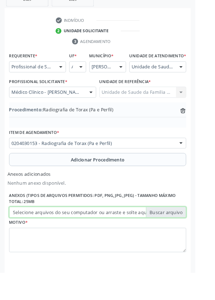
click at [26, 240] on input "Selecione arquivos do seu computador ou arraste e solte aqui" at bounding box center [107, 234] width 195 height 12
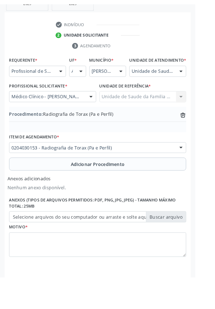
scroll to position [171, 0]
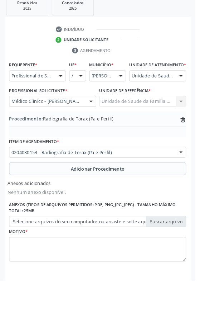
type input "C:\fakepath\17603673373942732551847195641901.jpg"
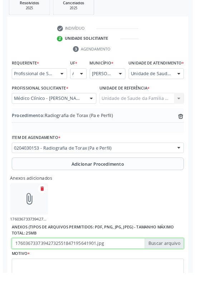
scroll to position [181, 0]
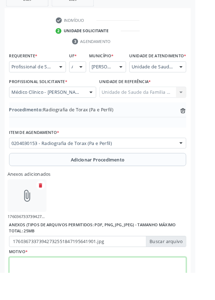
click at [47, 300] on textarea at bounding box center [107, 297] width 195 height 27
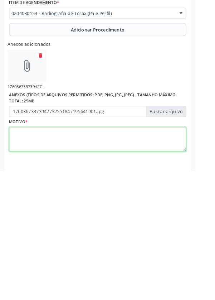
scroll to position [213, 0]
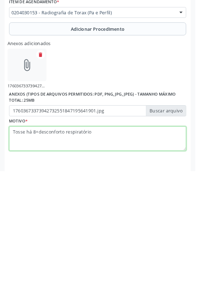
type textarea "Tosse há 8+desconforto respiratório"
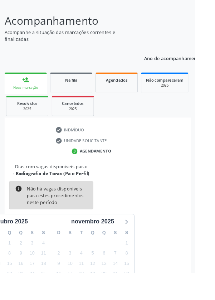
scroll to position [60, 0]
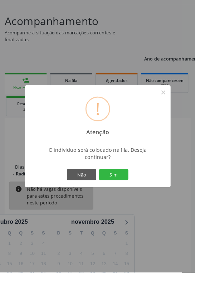
click at [138, 199] on button "Sim" at bounding box center [125, 192] width 32 height 12
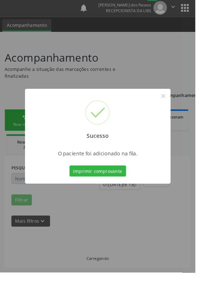
click at [137, 226] on div "Sucesso × O paciente foi adicionado na fila. Imprimir comprovante Cancel" at bounding box center [107, 150] width 215 height 300
click at [136, 195] on button "Imprimir comprovante" at bounding box center [108, 188] width 62 height 12
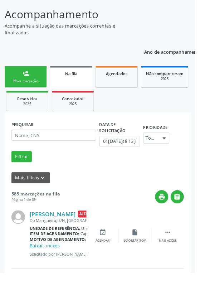
scroll to position [0, 0]
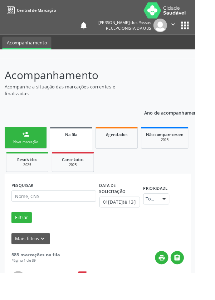
click at [20, 155] on div "Nova marcação" at bounding box center [28, 156] width 36 height 5
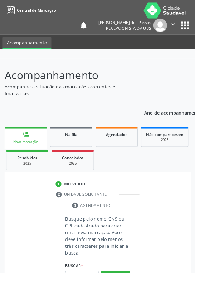
click at [20, 153] on link "person_add Nova marcação" at bounding box center [28, 152] width 47 height 24
click at [82, 300] on input "text" at bounding box center [90, 305] width 37 height 12
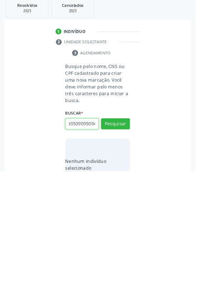
scroll to position [0, 13]
type input "704805090950946"
click at [129, 247] on button "Pesquisar" at bounding box center [128, 248] width 32 height 12
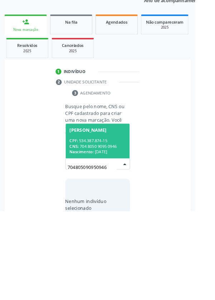
scroll to position [56, 0]
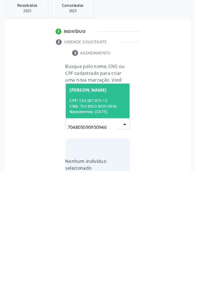
click at [103, 223] on div "CPF: 534.387.874-15" at bounding box center [108, 223] width 62 height 6
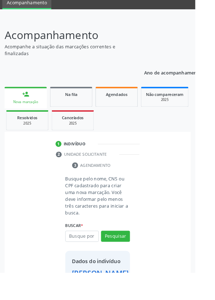
scroll to position [41, 0]
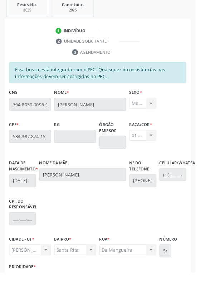
scroll to position [170, 0]
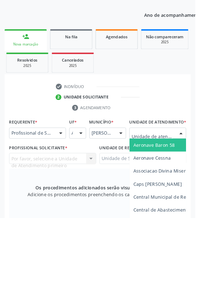
scroll to position [48, 0]
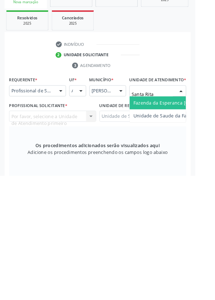
type input "Santa Rita"
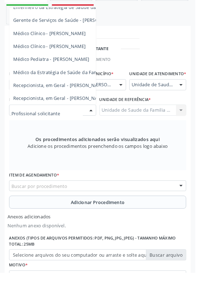
scroll to position [159, 0]
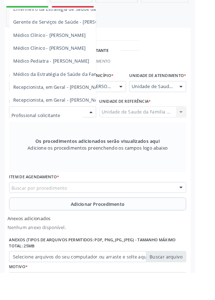
click at [79, 85] on span "Médico da Estratégia de Saúde da Família - [PERSON_NAME]" at bounding box center [88, 81] width 146 height 7
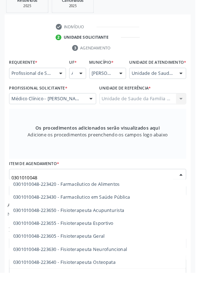
scroll to position [721, 0]
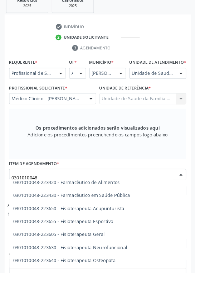
click at [122, 263] on span "0301010048-223605 - Fisioterapeuta Geral" at bounding box center [132, 258] width 245 height 14
click at [116, 262] on span "0301010048-223605 - Fisioterapeuta Geral" at bounding box center [65, 258] width 101 height 7
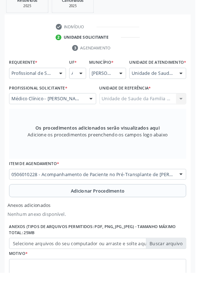
click at [42, 217] on button "Adicionar Procedimento" at bounding box center [107, 210] width 195 height 14
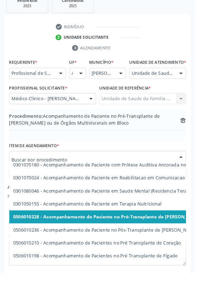
click at [201, 134] on icon at bounding box center [201, 132] width 5 height 3
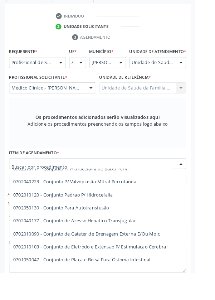
scroll to position [208, 0]
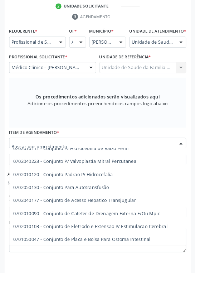
click at [27, 166] on input "text" at bounding box center [102, 162] width 178 height 14
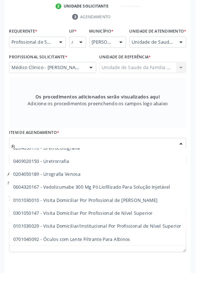
scroll to position [10950, 0]
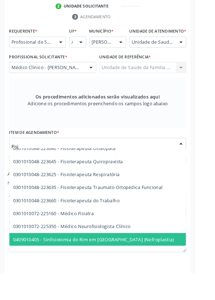
type input "Fisio"
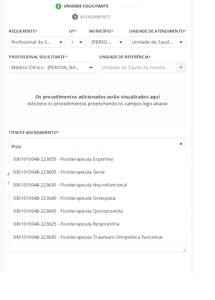
scroll to position [567, 0]
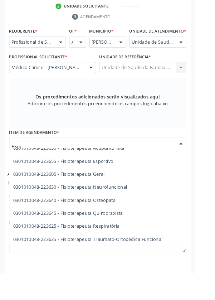
click at [112, 195] on span "0301010048-223605 - Fisioterapeuta Geral" at bounding box center [65, 192] width 101 height 7
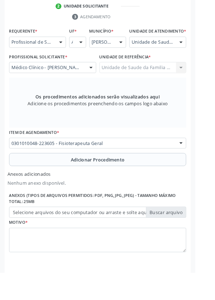
click at [53, 183] on button "Adicionar Procedimento" at bounding box center [107, 176] width 195 height 14
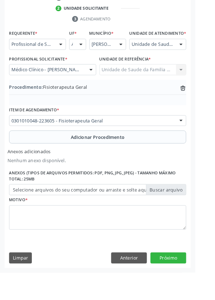
scroll to position [181, 0]
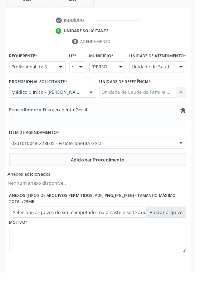
click at [48, 240] on label "Selecione arquivos do seu computador ou arraste e solte aqui" at bounding box center [107, 234] width 195 height 12
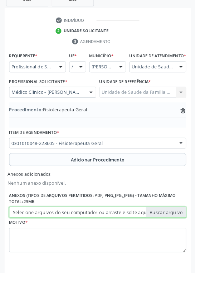
click at [48, 240] on input "Selecione arquivos do seu computador ou arraste e solte aqui" at bounding box center [107, 234] width 195 height 12
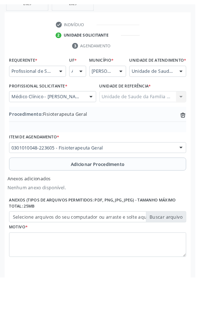
scroll to position [171, 0]
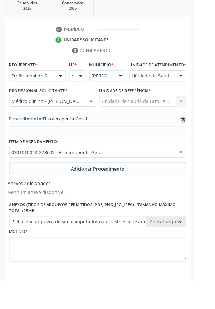
type input "C:\fakepath\17603678180562050142247802241723.jpg"
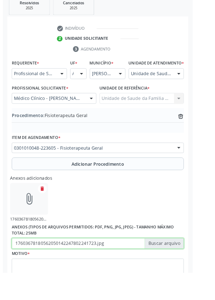
scroll to position [181, 0]
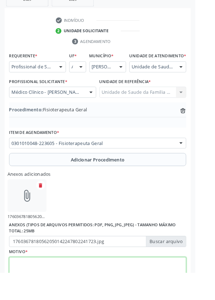
click at [42, 300] on textarea at bounding box center [107, 297] width 195 height 27
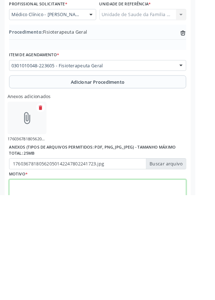
scroll to position [213, 0]
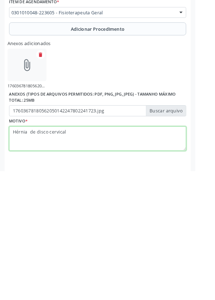
type textarea "Hérnia de disco cervical"
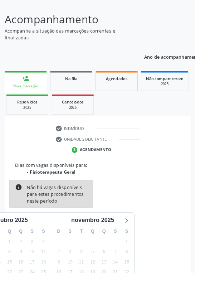
scroll to position [60, 0]
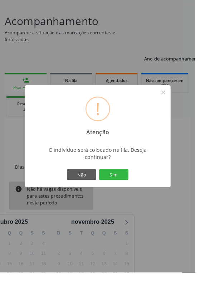
click at [135, 199] on button "Sim" at bounding box center [125, 192] width 32 height 12
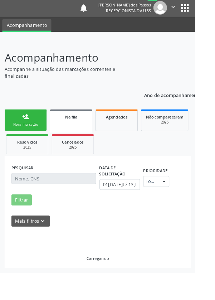
click at [123, 172] on button "Imprimir comprovante" at bounding box center [107, 169] width 31 height 6
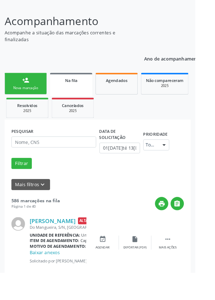
scroll to position [0, 0]
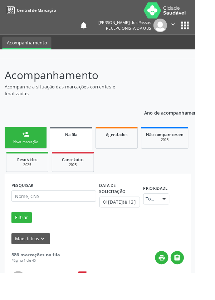
click at [22, 156] on div "Nova marcação" at bounding box center [28, 156] width 36 height 5
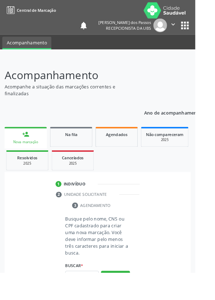
click at [21, 154] on div "Nova marcação" at bounding box center [28, 156] width 37 height 5
click at [85, 300] on input "text" at bounding box center [90, 305] width 37 height 12
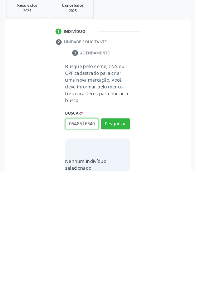
scroll to position [0, 1]
type input "05485163408"
click at [128, 248] on button "Pesquisar" at bounding box center [128, 248] width 32 height 12
type input "05485163408"
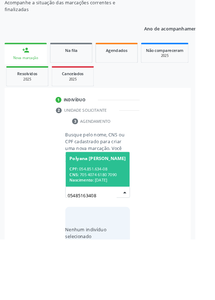
scroll to position [56, 0]
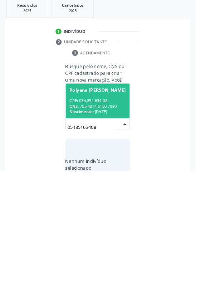
click at [99, 222] on div "CPF: 054.851.634-08" at bounding box center [108, 223] width 62 height 6
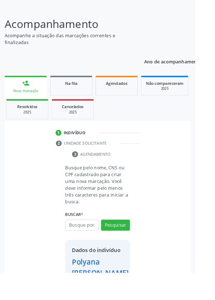
scroll to position [65, 0]
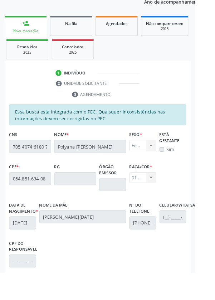
scroll to position [170, 0]
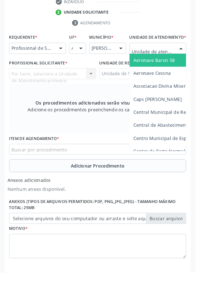
scroll to position [204, 0]
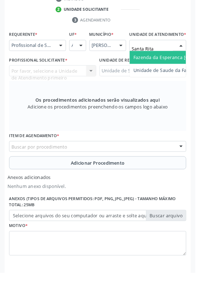
type input "Santa Rita"
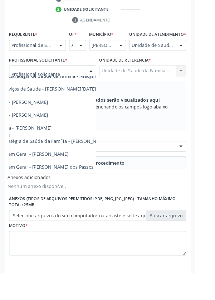
scroll to position [65, 45]
click at [88, 159] on span "Médico da Estratégia de Saúde da Família - [PERSON_NAME]" at bounding box center [43, 155] width 146 height 7
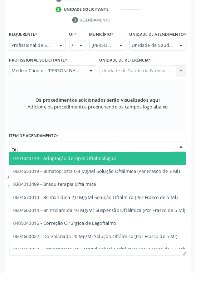
type input "Ofta"
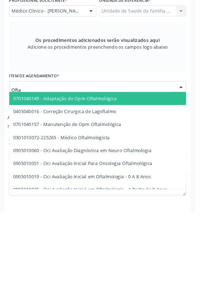
scroll to position [204, 0]
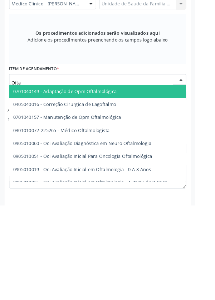
click at [123, 223] on span "0301010072-225265 - Médico Oftalmologista" at bounding box center [177, 217] width 334 height 14
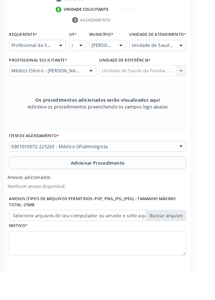
click at [52, 185] on button "Adicionar Procedimento" at bounding box center [107, 179] width 195 height 14
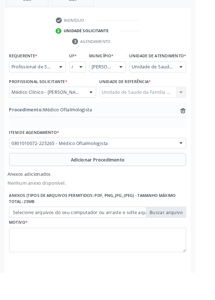
click at [46, 240] on label "Selecione arquivos do seu computador ou arraste e solte aqui" at bounding box center [107, 234] width 195 height 12
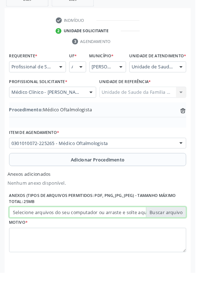
click at [46, 240] on input "Selecione arquivos do seu computador ou arraste e solte aqui" at bounding box center [107, 234] width 195 height 12
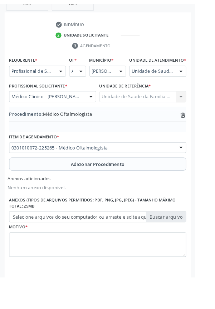
scroll to position [171, 0]
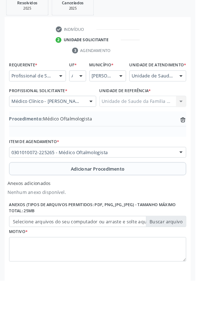
type input "C:\fakepath\17603685032414740818501393572127.jpg"
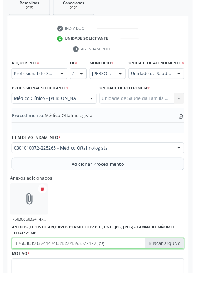
scroll to position [181, 0]
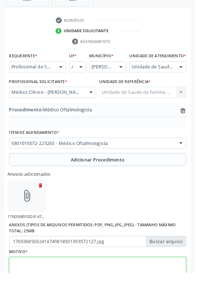
click at [29, 300] on textarea at bounding box center [107, 297] width 195 height 27
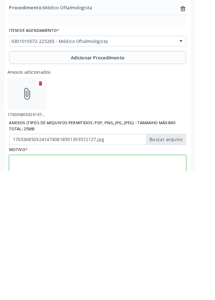
scroll to position [213, 0]
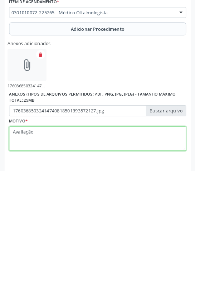
type textarea "Avaliação"
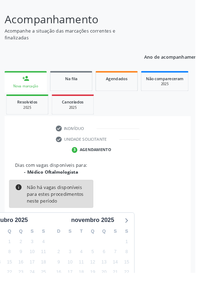
scroll to position [60, 0]
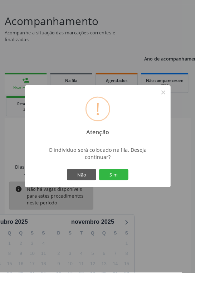
click at [136, 199] on button "Sim" at bounding box center [125, 192] width 32 height 12
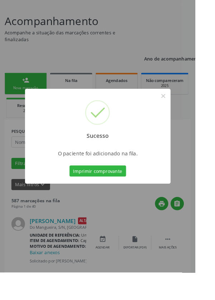
scroll to position [0, 0]
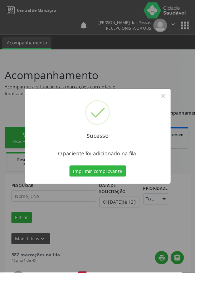
click at [109, 195] on button "Imprimir comprovante" at bounding box center [108, 188] width 62 height 12
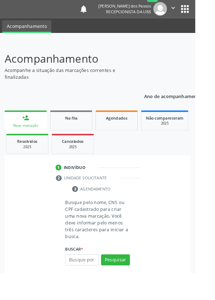
scroll to position [56, 0]
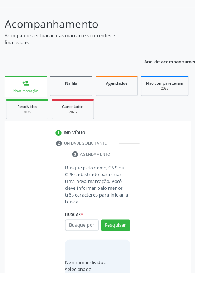
click at [82, 247] on input "text" at bounding box center [90, 248] width 37 height 12
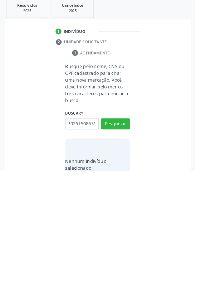
scroll to position [0, 13]
type input "703202615086593"
click at [124, 246] on button "Pesquisar" at bounding box center [128, 248] width 32 height 12
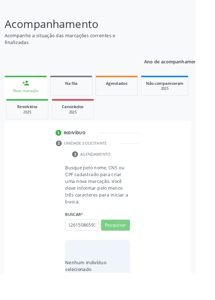
scroll to position [0, 0]
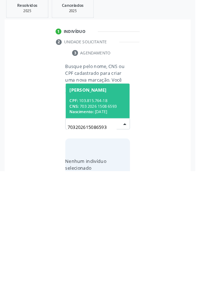
click at [94, 220] on div "CPF: 103.815.764-18" at bounding box center [108, 223] width 62 height 6
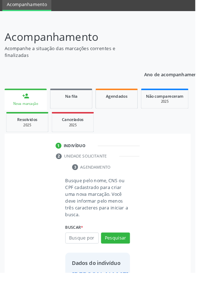
scroll to position [41, 0]
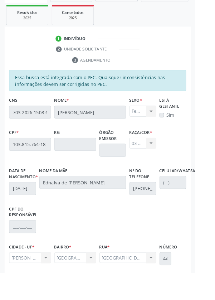
scroll to position [170, 0]
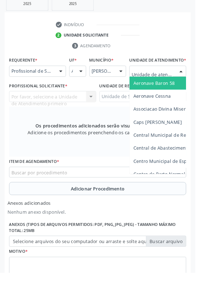
scroll to position [202, 0]
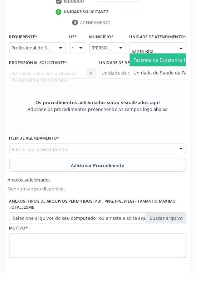
type input "Santa Rita"
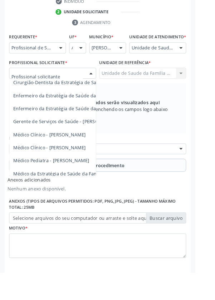
scroll to position [65, 0]
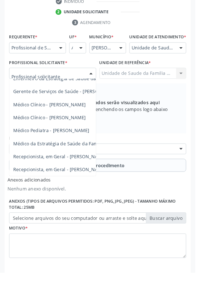
click at [90, 161] on span "Médico da Estratégia de Saúde da Família - [PERSON_NAME]" at bounding box center [88, 158] width 146 height 7
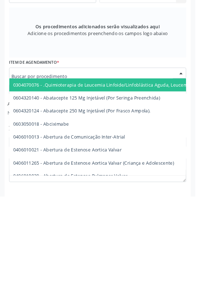
scroll to position [202, 0]
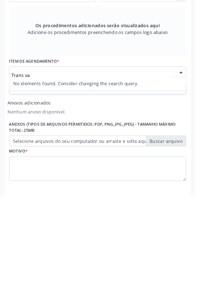
click at [46, 171] on input "Trans va" at bounding box center [102, 168] width 178 height 14
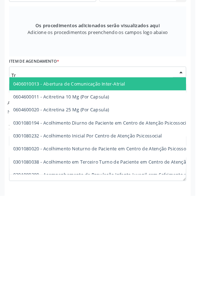
type input "T"
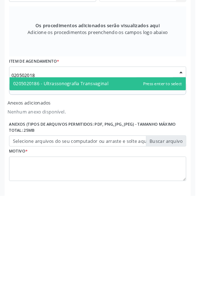
type input "0205020186"
click at [122, 184] on span "0205020186 - Ultrassonografia Transvaginal" at bounding box center [107, 177] width 195 height 14
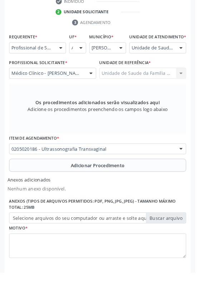
click at [31, 189] on button "Adicionar Procedimento" at bounding box center [107, 182] width 195 height 14
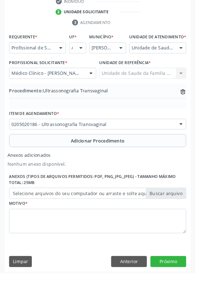
scroll to position [181, 0]
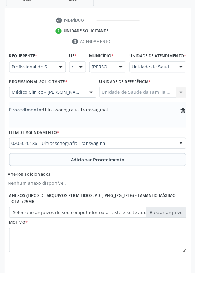
click at [20, 240] on label "Selecione arquivos do seu computador ou arraste e solte aqui" at bounding box center [107, 234] width 195 height 12
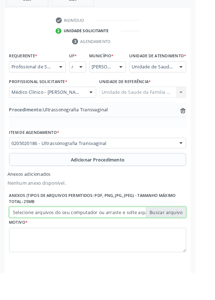
click at [20, 240] on input "Selecione arquivos do seu computador ou arraste e solte aqui" at bounding box center [107, 234] width 195 height 12
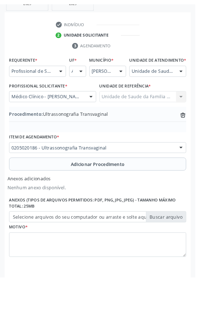
scroll to position [171, 0]
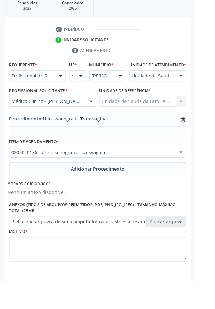
type input "C:\fakepath\17603687713494260976645994362250.jpg"
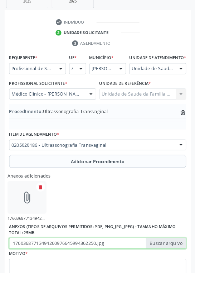
scroll to position [175, 0]
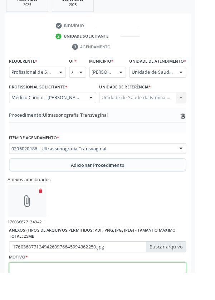
click at [47, 300] on textarea at bounding box center [107, 302] width 195 height 27
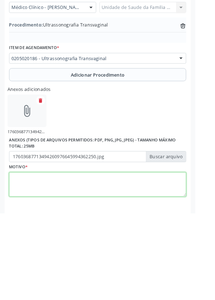
scroll to position [213, 0]
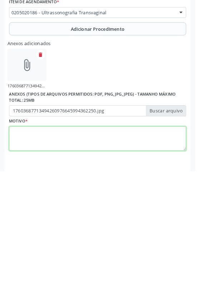
type textarea "A"
type textarea "P"
type textarea "Obs pélvica + tranvaginal para avaliação ginecológico"
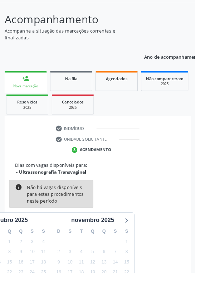
scroll to position [60, 0]
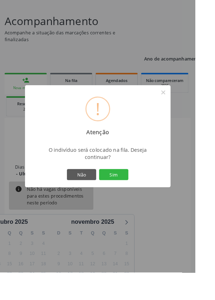
click at [133, 199] on button "Sim" at bounding box center [125, 192] width 32 height 12
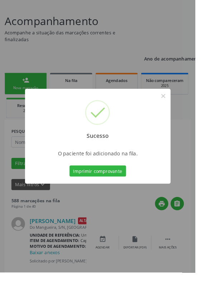
scroll to position [0, 0]
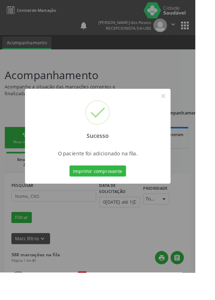
click at [114, 195] on button "Imprimir comprovante" at bounding box center [108, 188] width 62 height 12
